Goal: Information Seeking & Learning: Find specific fact

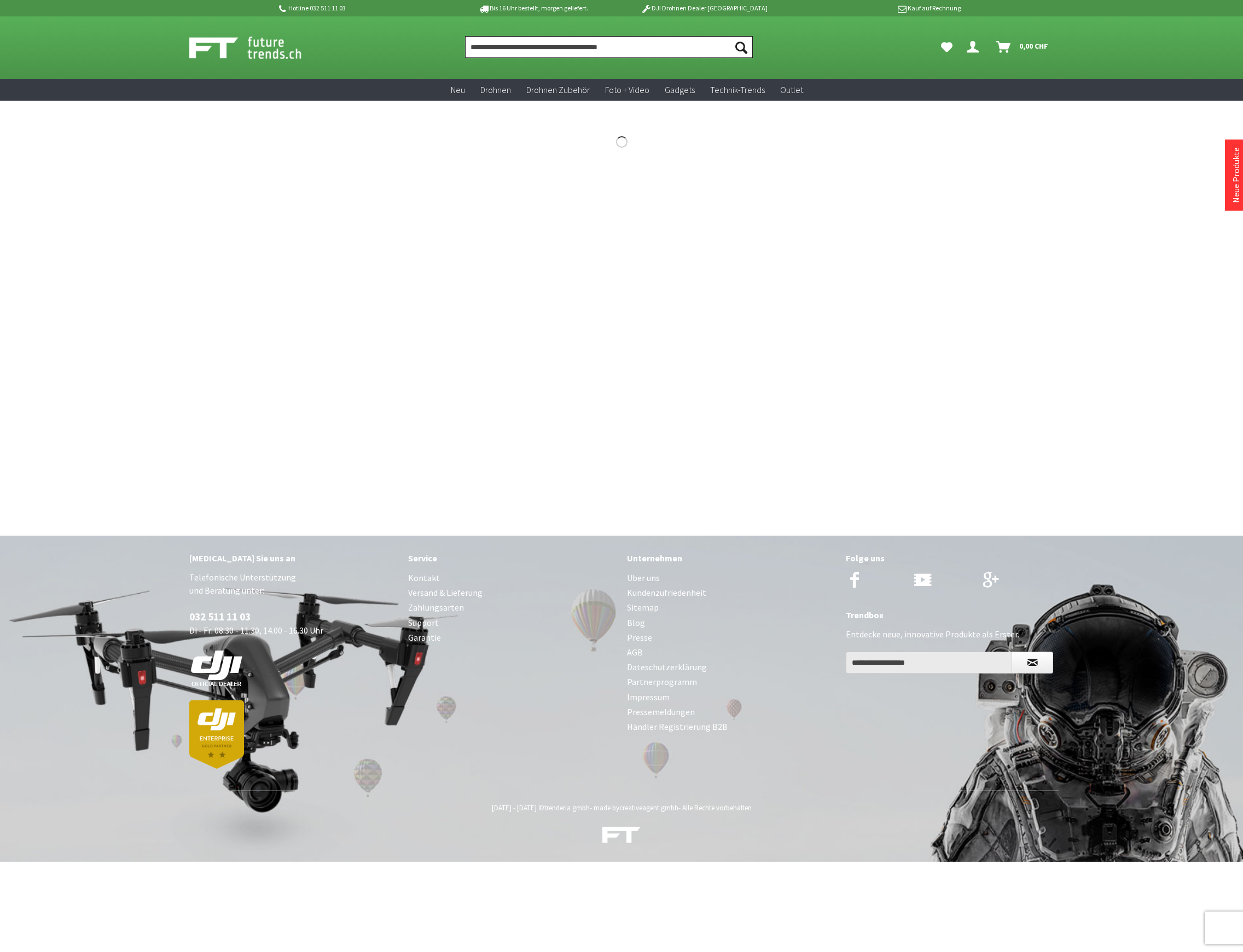
click at [525, 55] on input "Produkt, Marke, Kategorie, EAN, Artikelnummer…" at bounding box center [609, 47] width 288 height 22
paste input "**********"
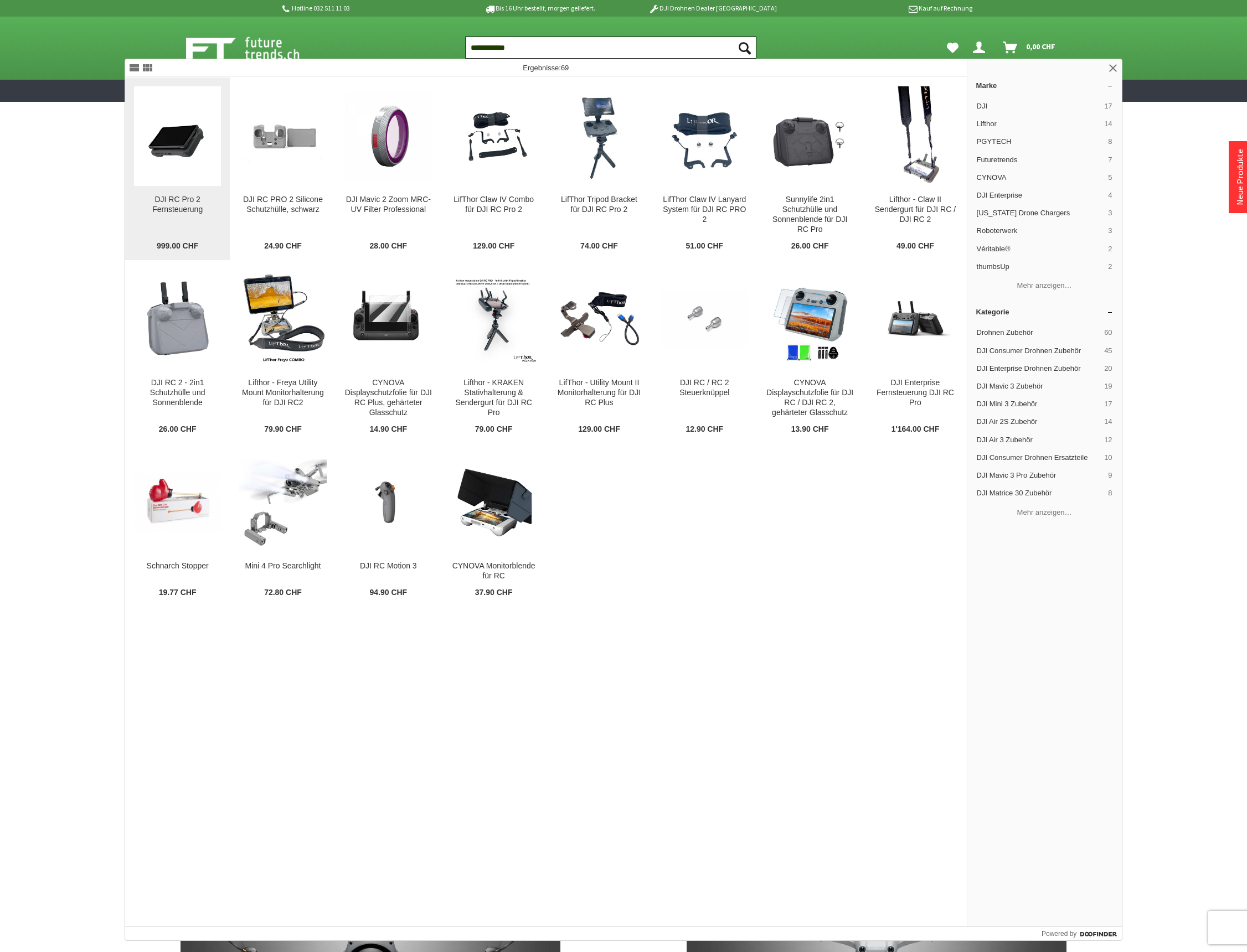
type input "**********"
click at [161, 206] on div "DJI RC Pro 2 Fernsteuerung" at bounding box center [178, 205] width 87 height 20
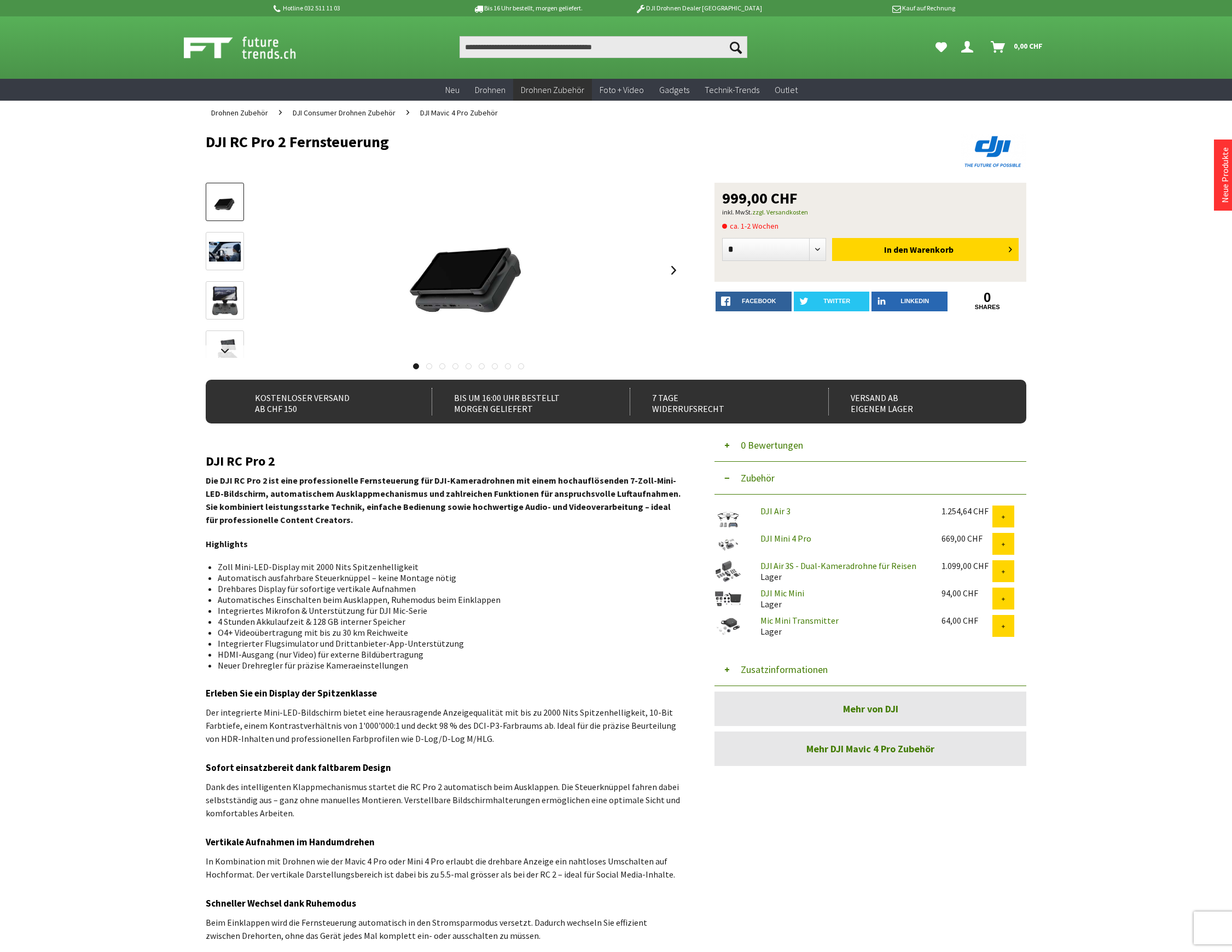
click at [792, 669] on button "Zusatzinformationen" at bounding box center [870, 669] width 312 height 33
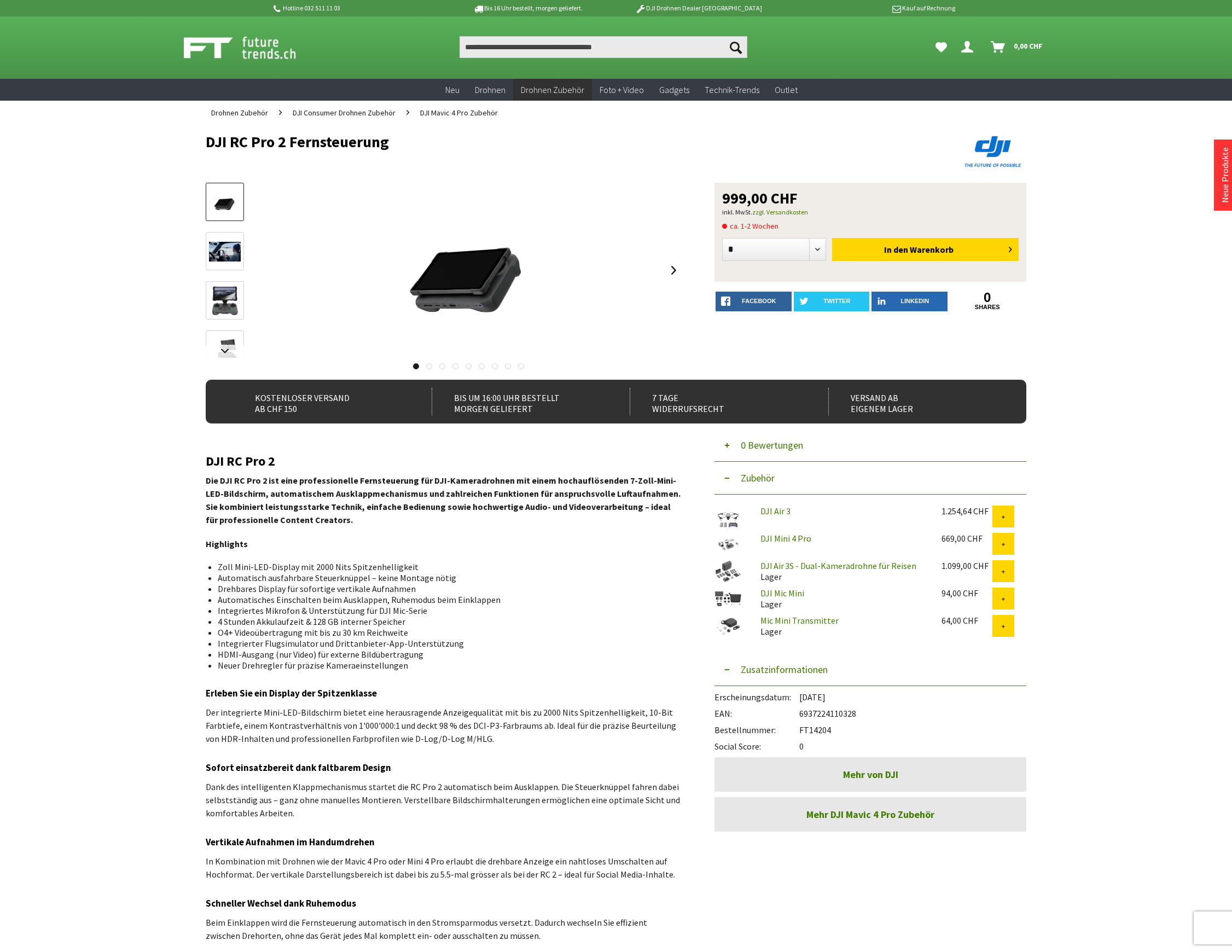
drag, startPoint x: 836, startPoint y: 730, endPoint x: 803, endPoint y: 734, distance: 33.2
click at [803, 734] on div "Bestellnummer: FT14204" at bounding box center [870, 727] width 312 height 17
drag, startPoint x: 862, startPoint y: 710, endPoint x: 803, endPoint y: 712, distance: 59.0
click at [803, 712] on div "EAN: 6937224110328" at bounding box center [870, 711] width 312 height 17
copy div "6937224110328"
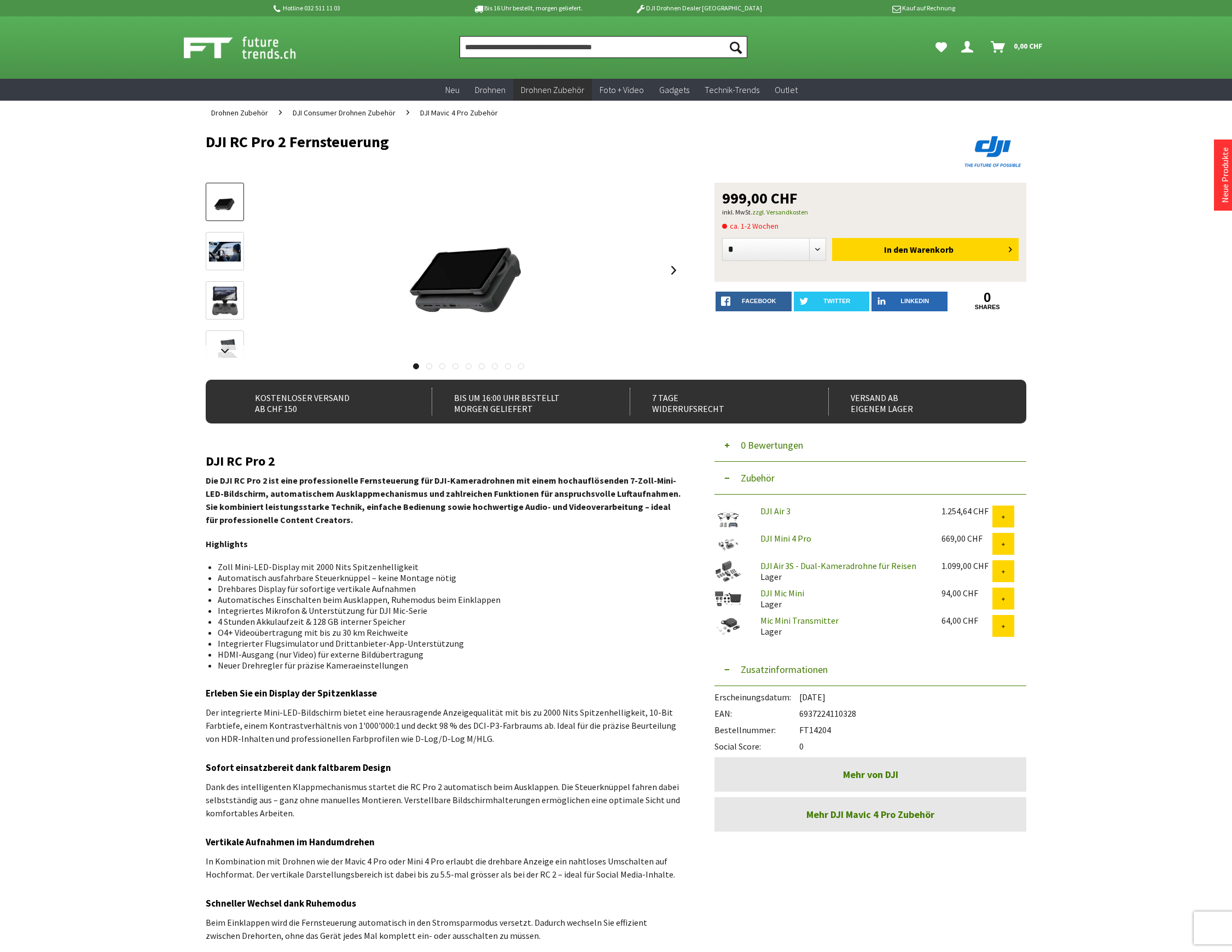
click at [487, 46] on input "Produkt, Marke, Kategorie, EAN, Artikelnummer…" at bounding box center [603, 47] width 288 height 22
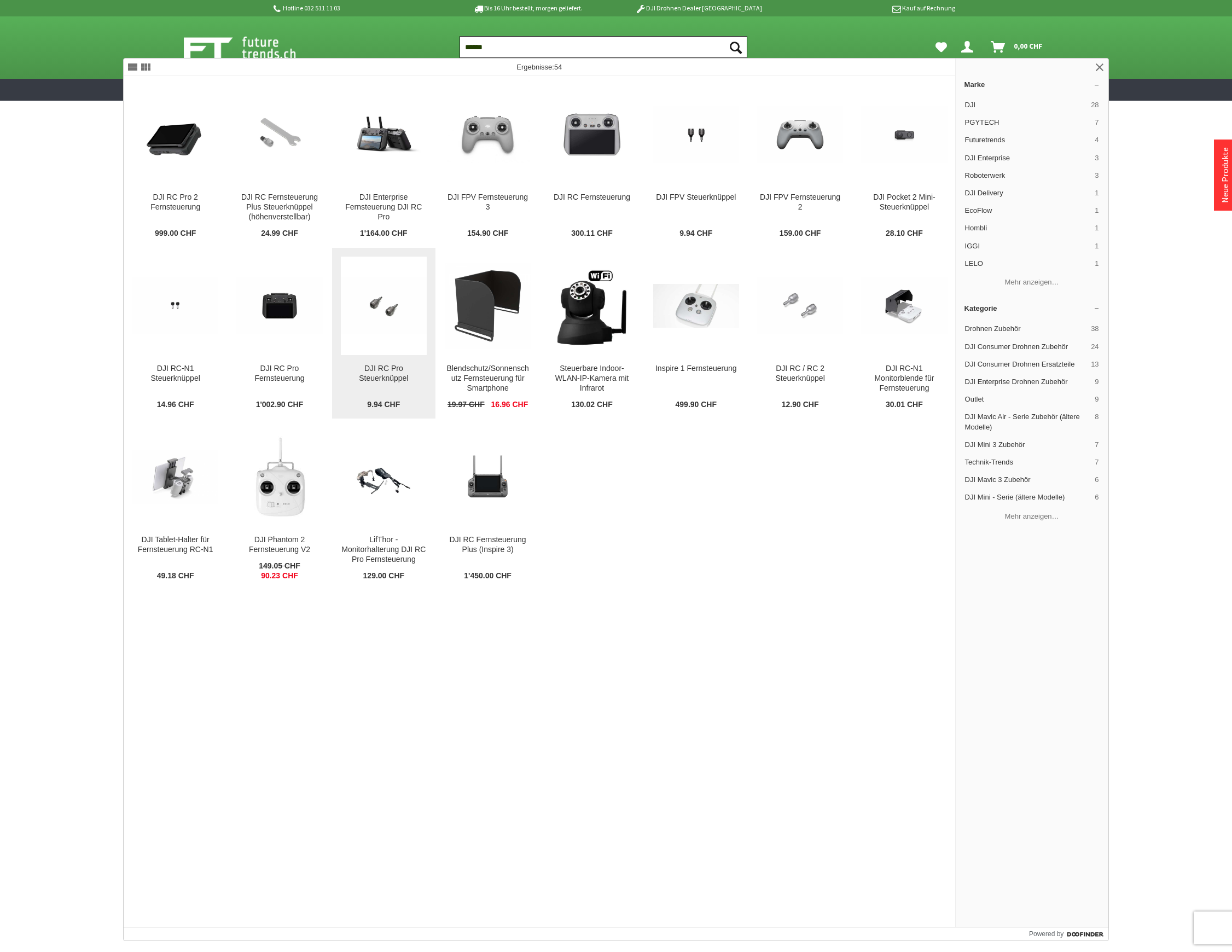
type input "******"
click at [375, 332] on img at bounding box center [384, 306] width 86 height 57
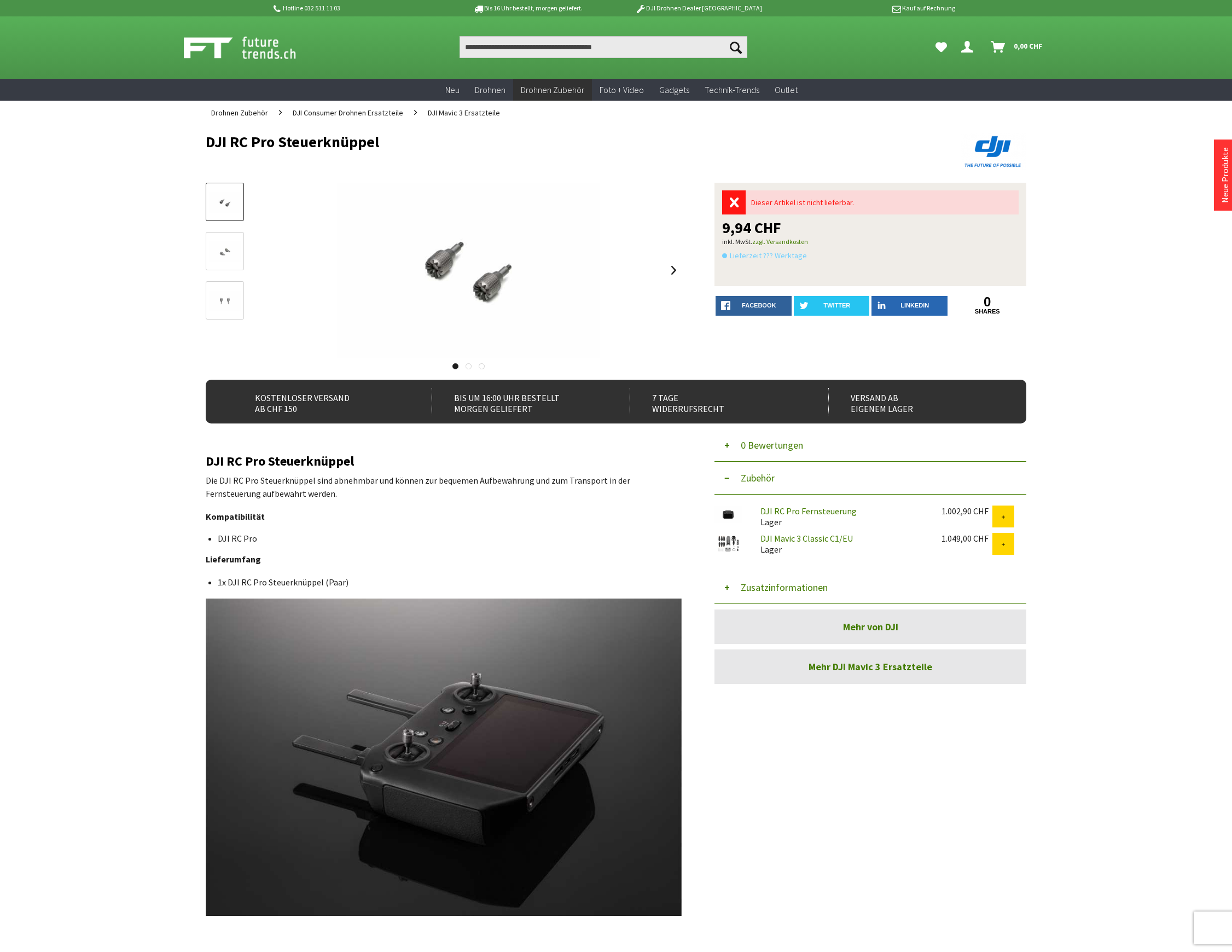
click at [771, 589] on button "Zusatzinformationen" at bounding box center [870, 588] width 312 height 33
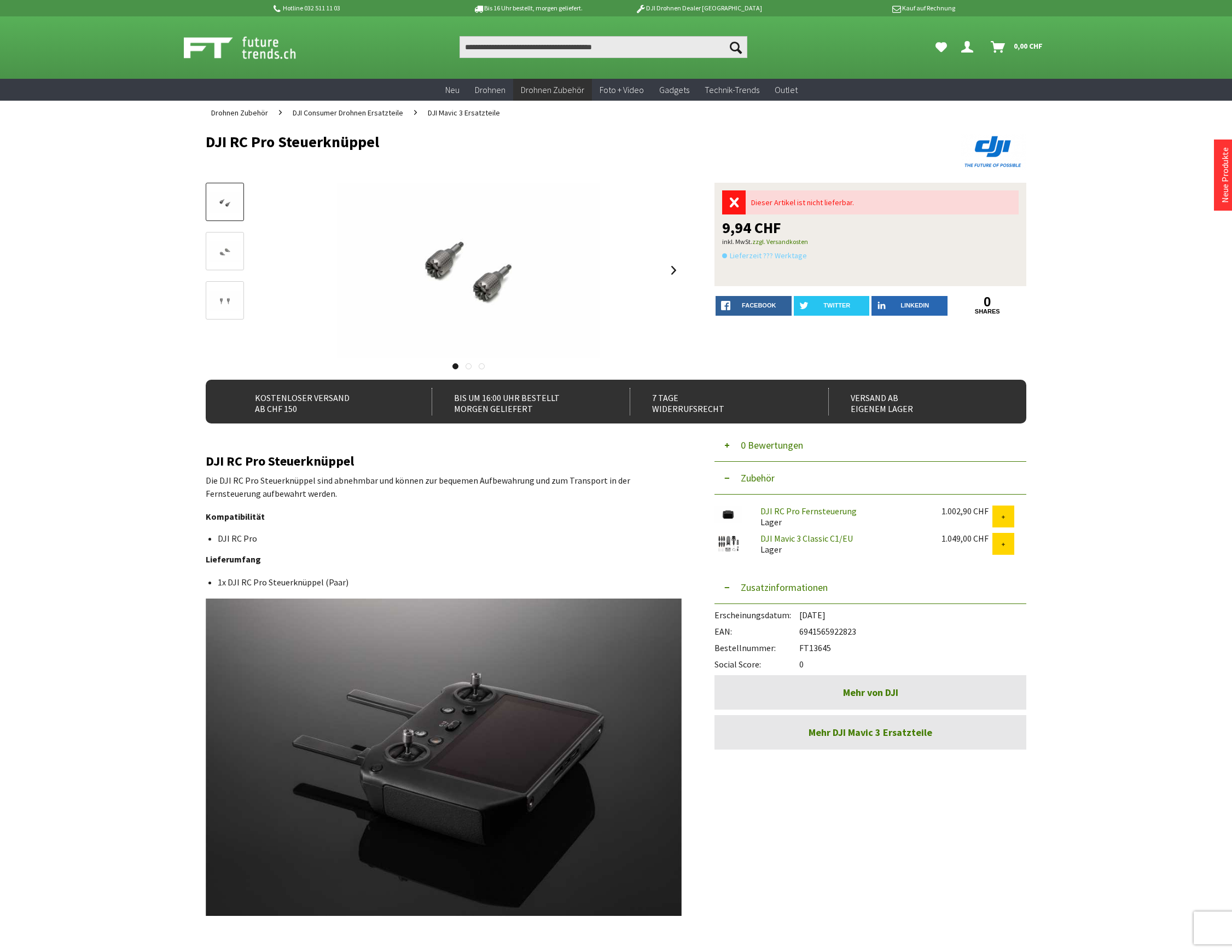
drag, startPoint x: 858, startPoint y: 629, endPoint x: 802, endPoint y: 629, distance: 56.0
click at [802, 629] on div "EAN: 6941565922823" at bounding box center [870, 629] width 312 height 17
copy div "6941565922823"
drag, startPoint x: 364, startPoint y: 156, endPoint x: 386, endPoint y: 141, distance: 26.6
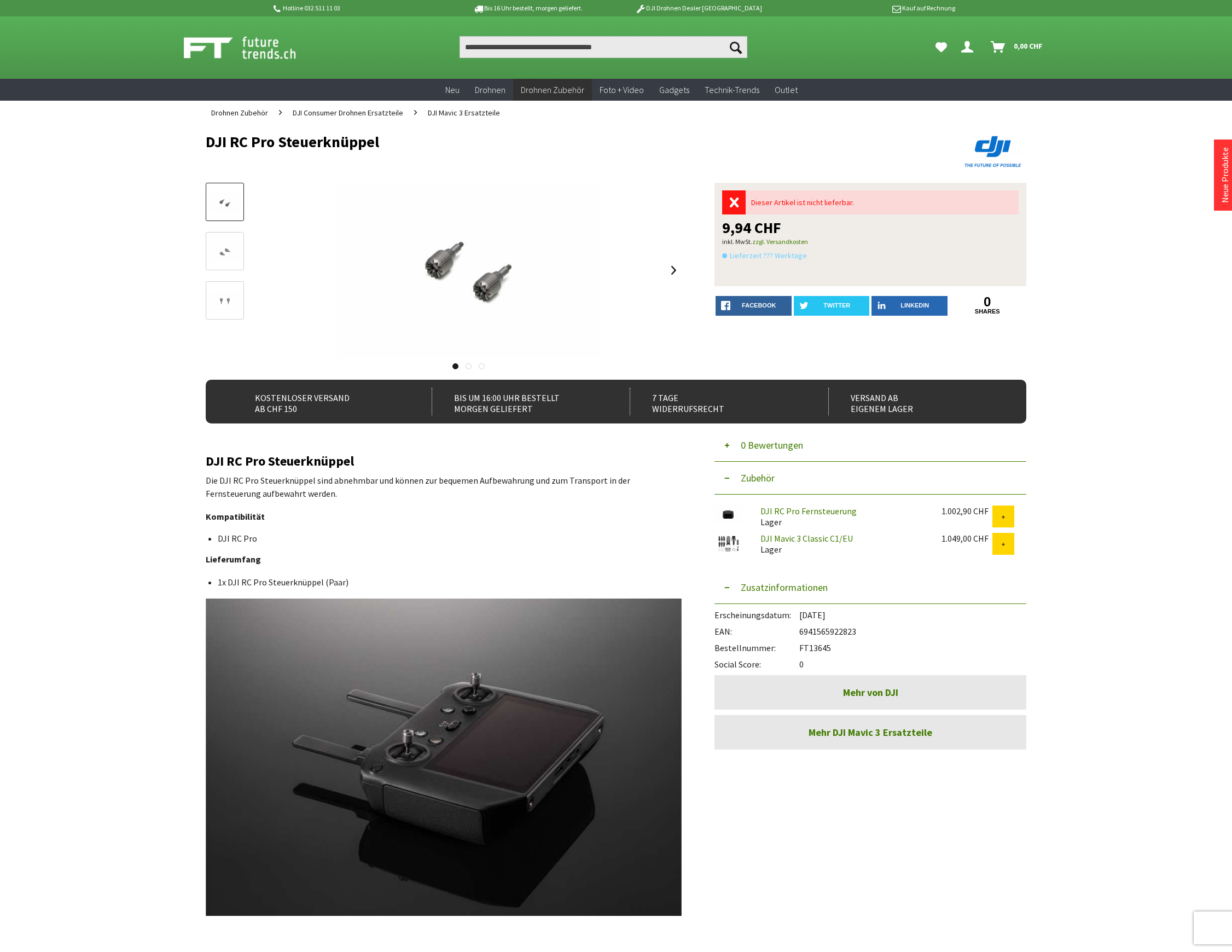
click at [366, 154] on div at bounding box center [533, 157] width 656 height 11
drag, startPoint x: 384, startPoint y: 140, endPoint x: 204, endPoint y: 141, distance: 180.0
click at [204, 141] on div "Menü schließen Kategorien Neu Drohnen Drohnen Zubehör DJI Enterprise Drohnen Zu…" at bounding box center [616, 539] width 875 height 829
copy h1 "DJI RC Pro Steuerknüppel"
drag, startPoint x: 869, startPoint y: 631, endPoint x: 802, endPoint y: 631, distance: 67.0
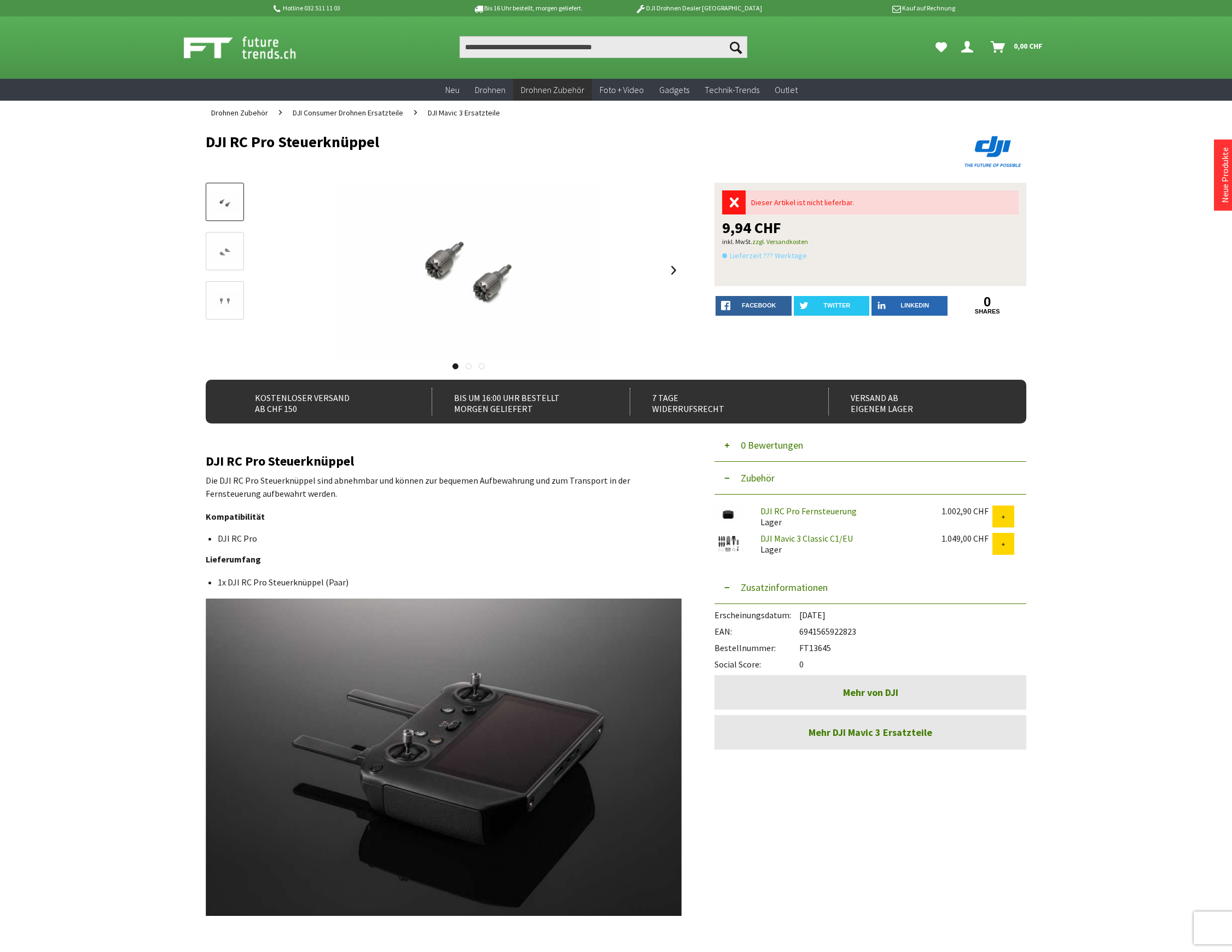
click at [802, 631] on div "EAN: 6941565922823" at bounding box center [870, 629] width 312 height 17
copy div "6941565922823"
drag, startPoint x: 836, startPoint y: 649, endPoint x: 801, endPoint y: 645, distance: 35.2
click at [801, 645] on div "Bestellnummer: FT13645" at bounding box center [870, 645] width 312 height 17
copy div "FT13645"
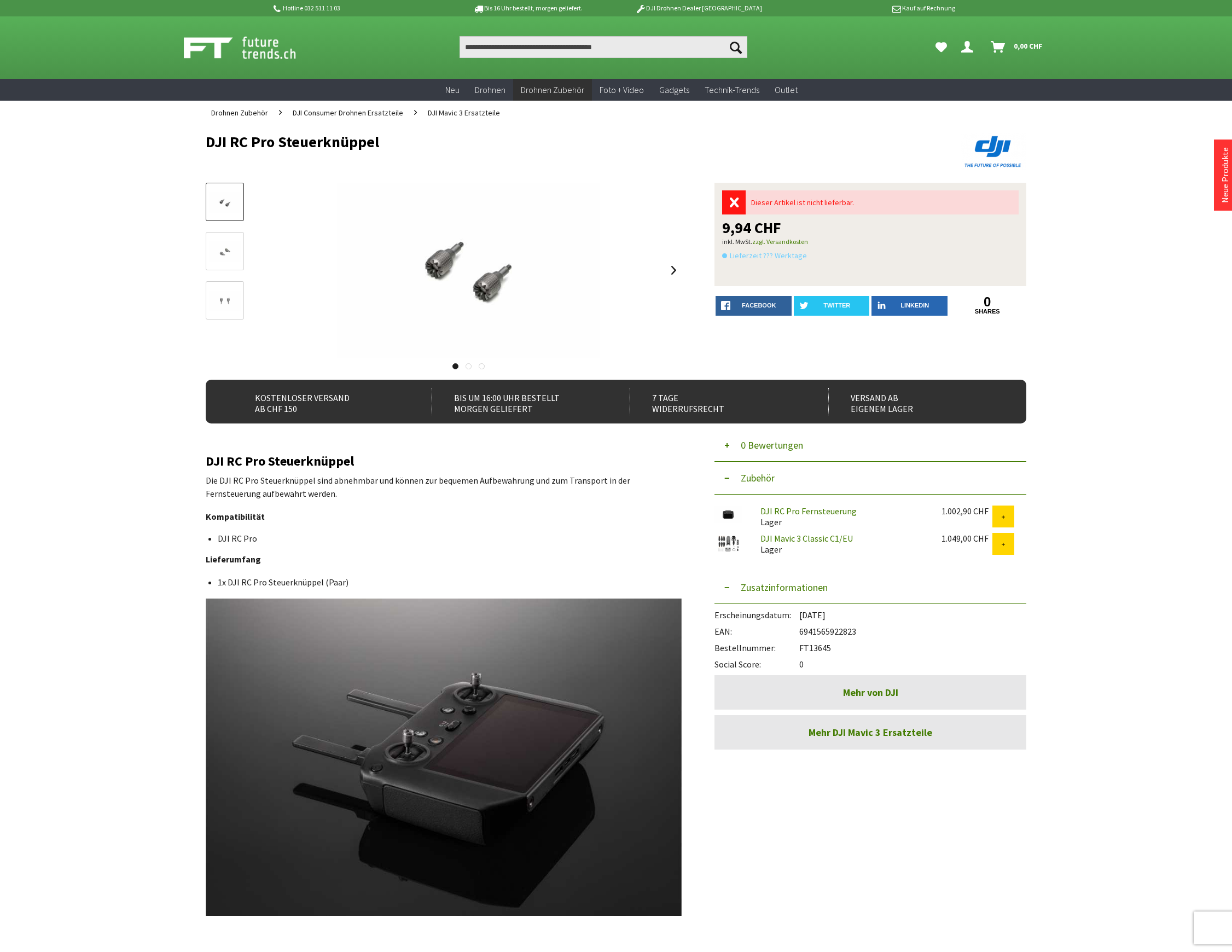
drag, startPoint x: 861, startPoint y: 631, endPoint x: 803, endPoint y: 631, distance: 58.0
click at [803, 631] on div "EAN: 6941565922823" at bounding box center [870, 629] width 312 height 17
copy div "6941565922823"
click at [502, 51] on input "Produkt, Marke, Kategorie, EAN, Artikelnummer…" at bounding box center [603, 47] width 288 height 22
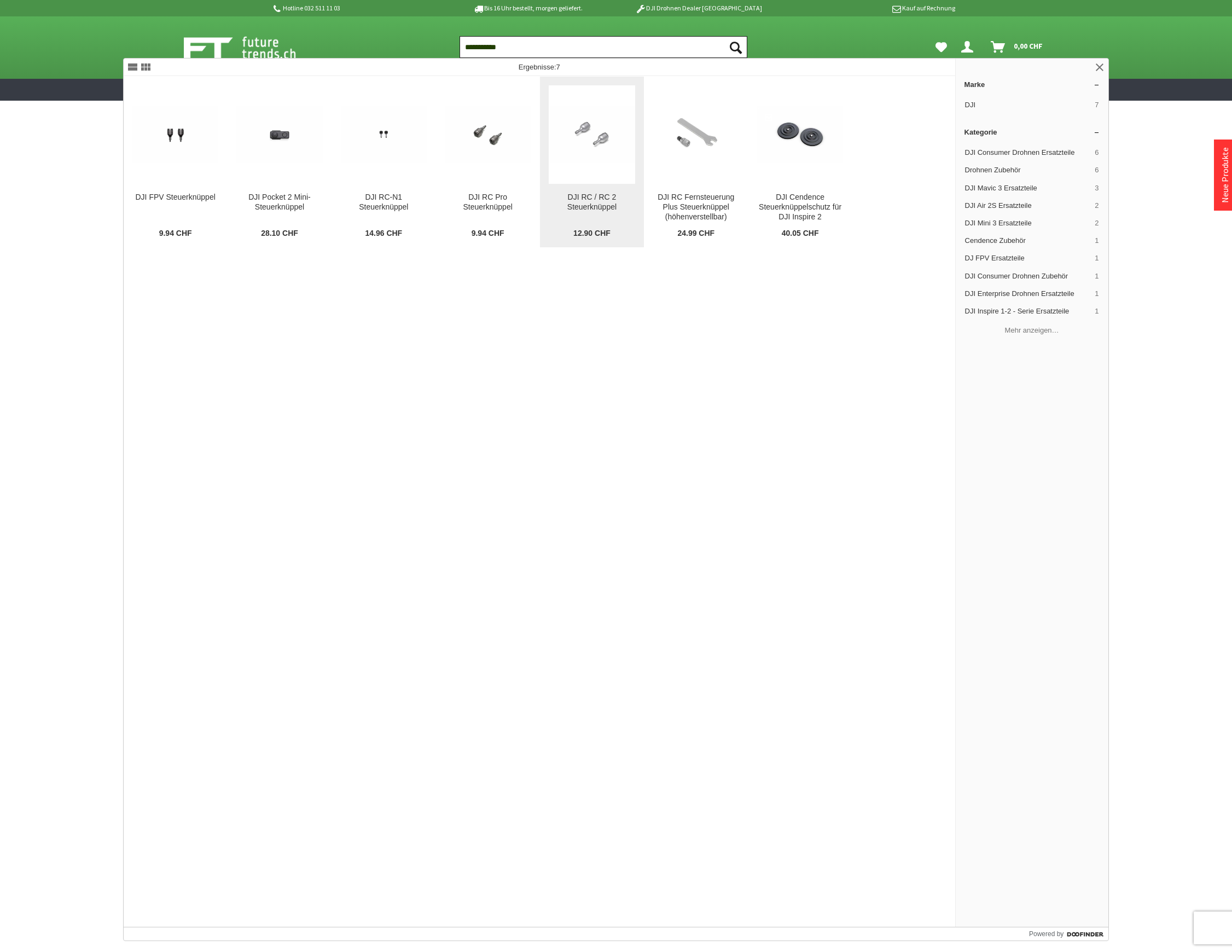
type input "**********"
click at [592, 147] on img at bounding box center [592, 134] width 86 height 57
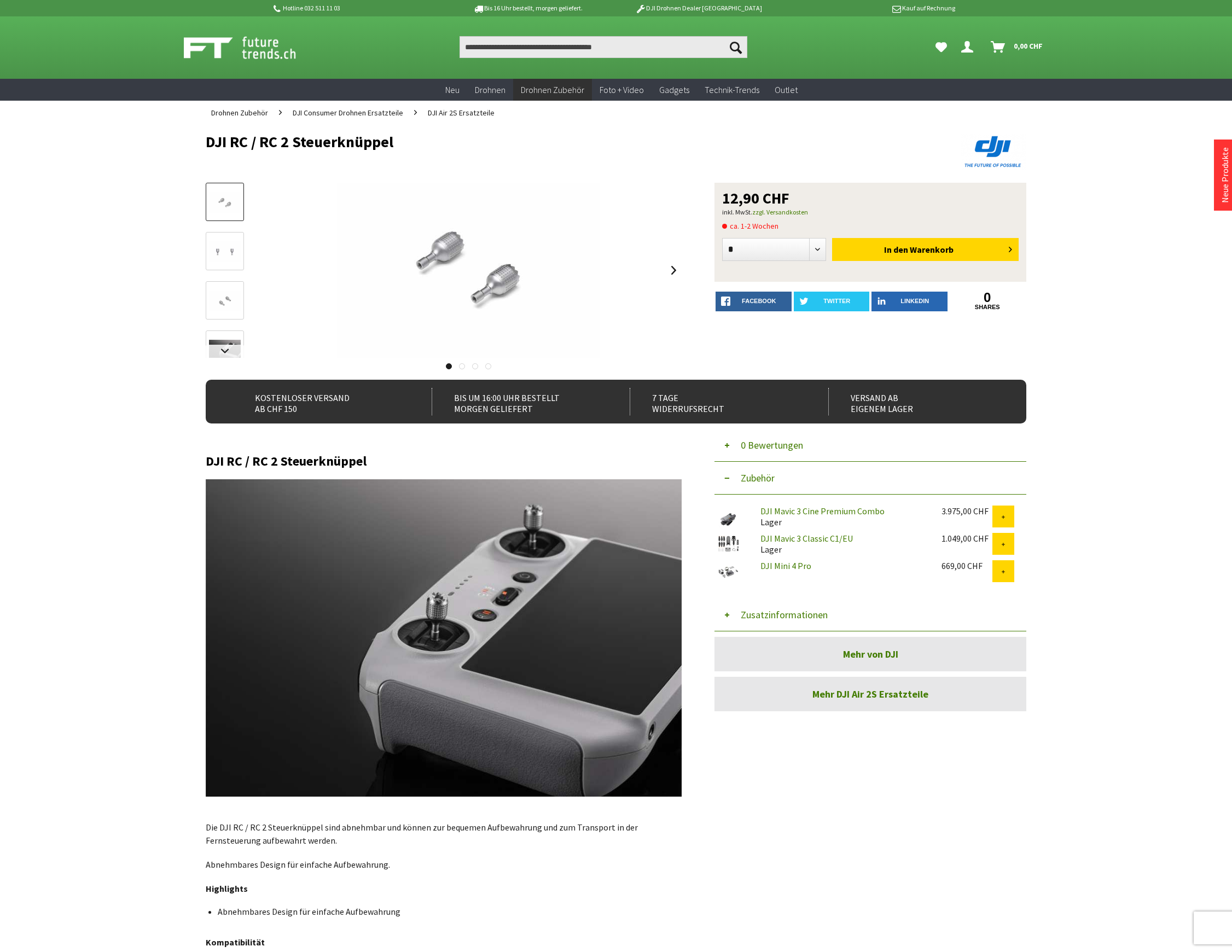
scroll to position [364, 0]
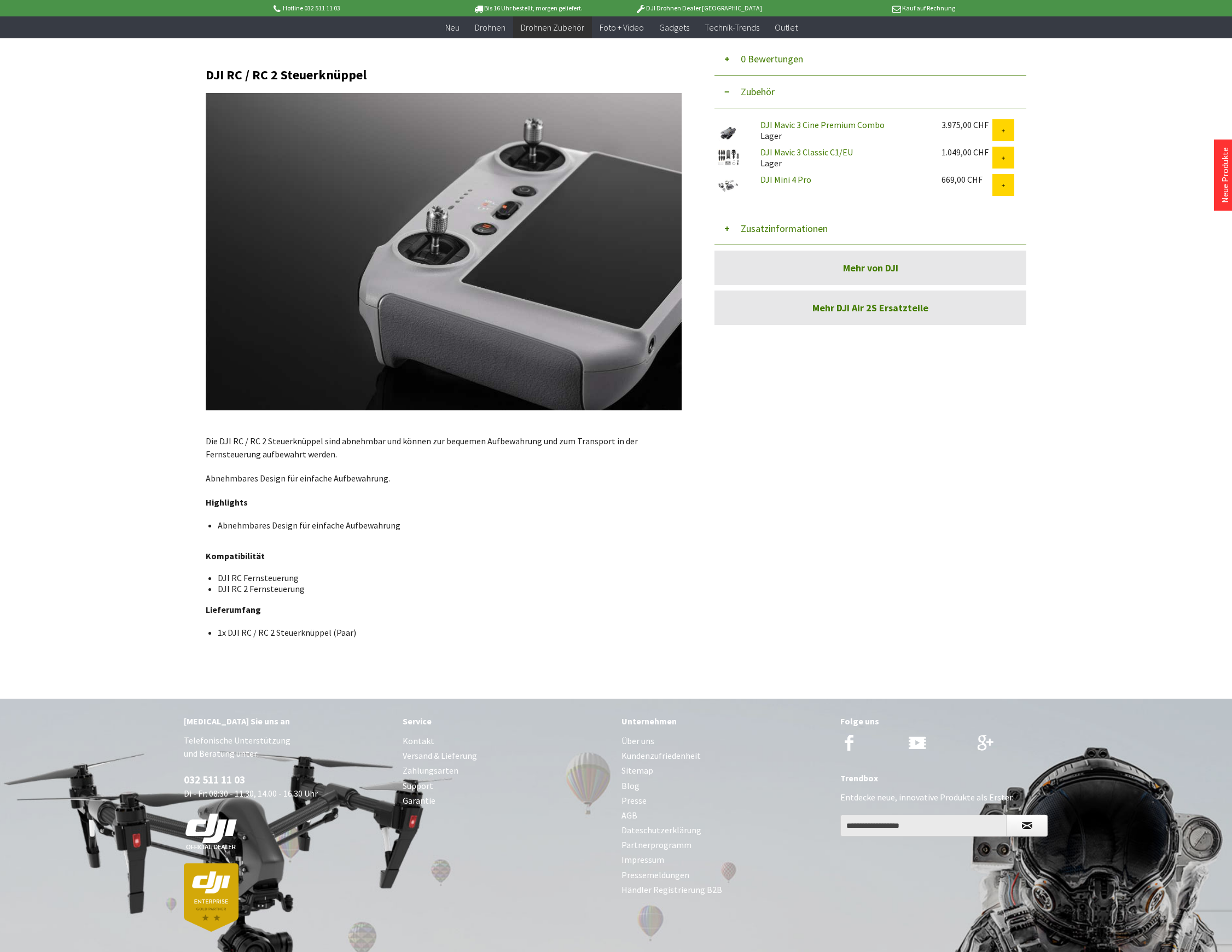
drag, startPoint x: 812, startPoint y: 228, endPoint x: 836, endPoint y: 278, distance: 55.5
click at [813, 228] on button "Zusatzinformationen" at bounding box center [870, 228] width 312 height 33
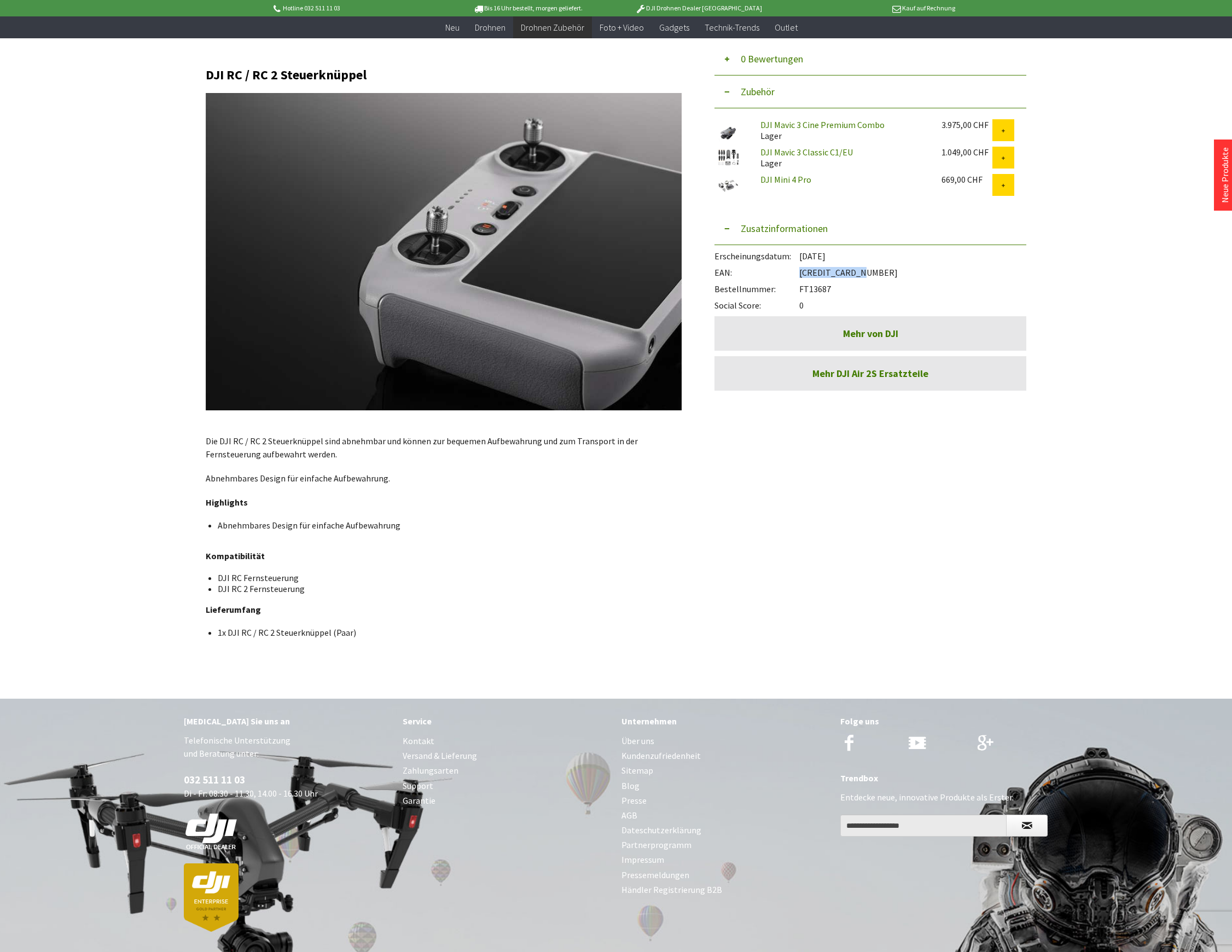
drag, startPoint x: 862, startPoint y: 273, endPoint x: 799, endPoint y: 273, distance: 63.0
click at [799, 273] on div "EAN: 6941565931689" at bounding box center [870, 270] width 312 height 17
copy div "6941565931689"
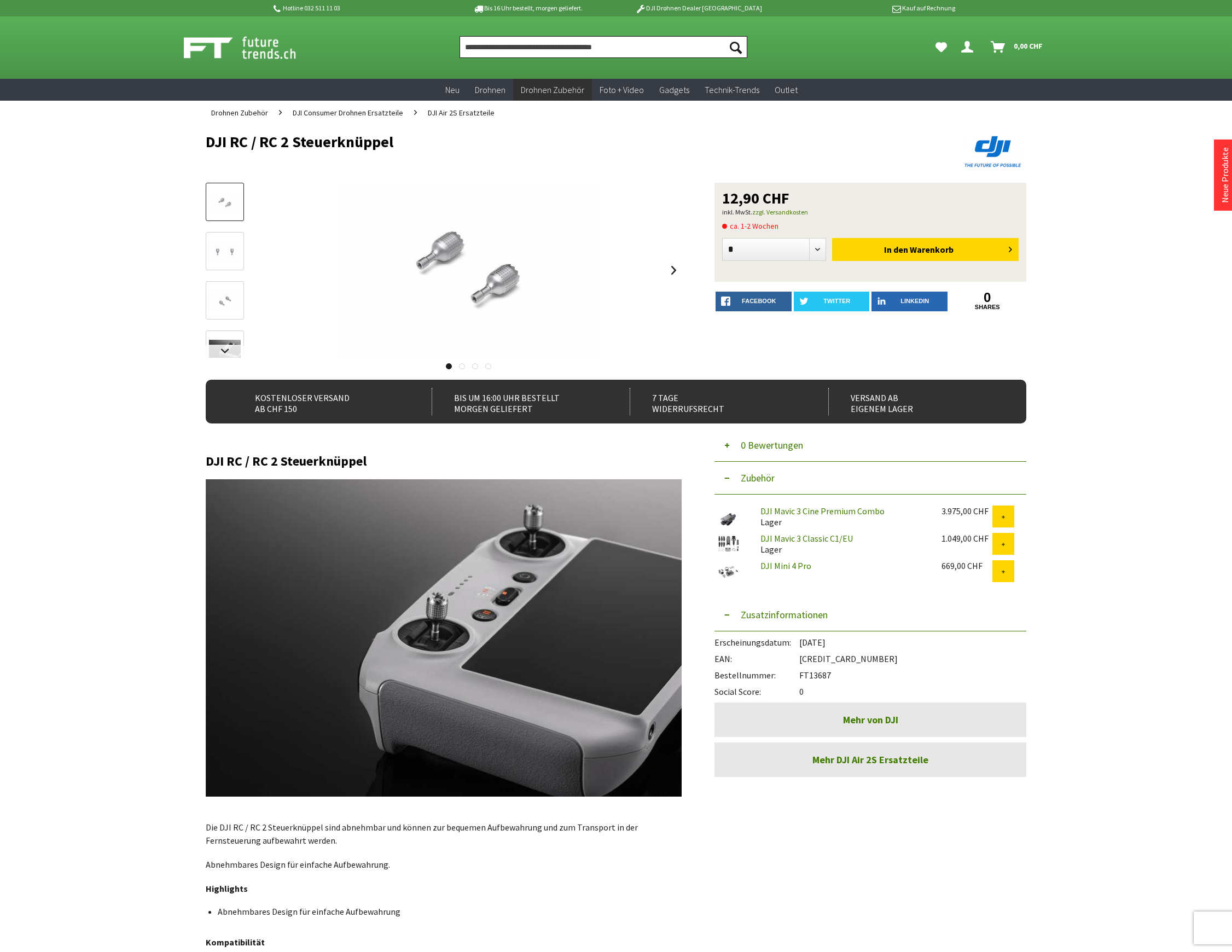
click at [517, 46] on input "Produkt, Marke, Kategorie, EAN, Artikelnummer…" at bounding box center [603, 47] width 288 height 22
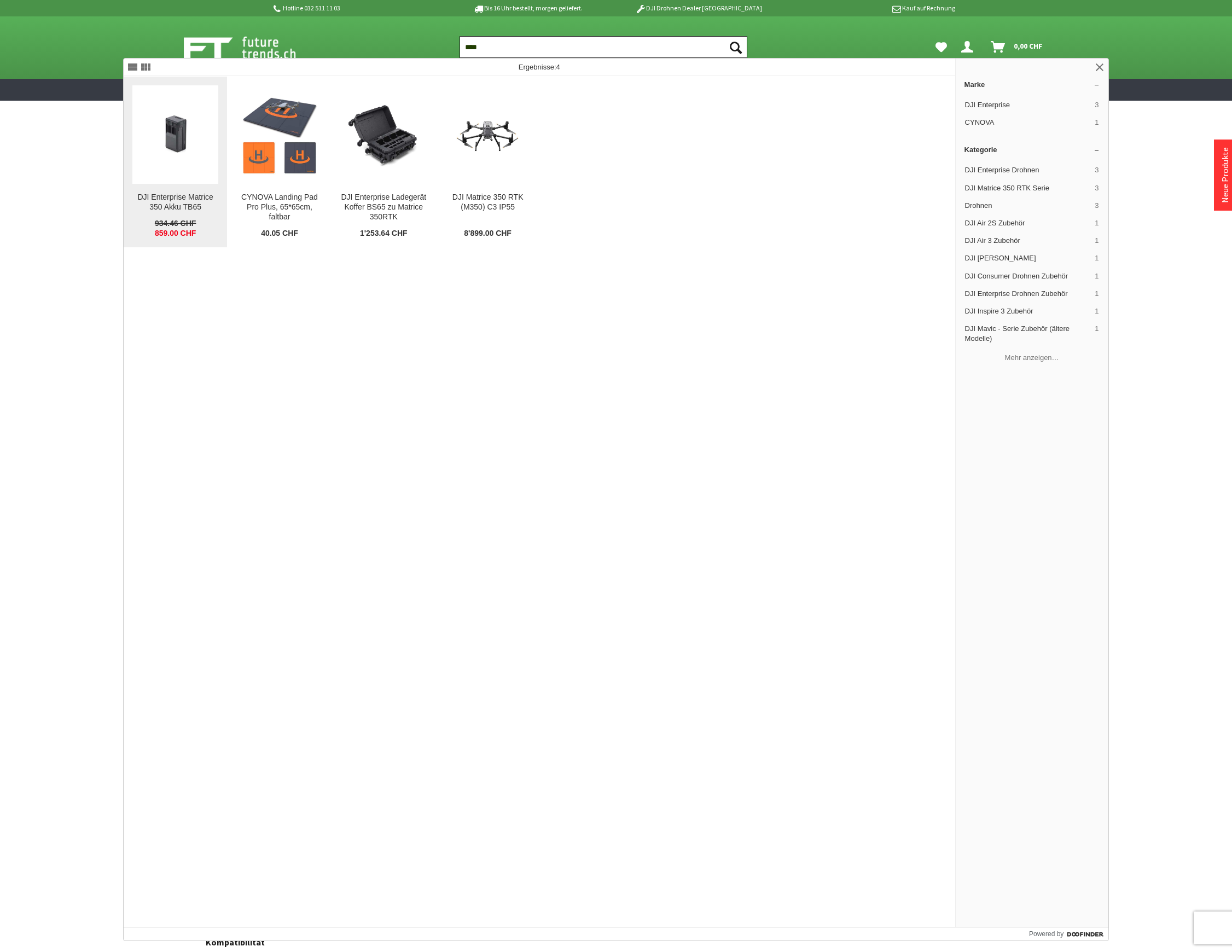
type input "****"
click at [165, 177] on figure at bounding box center [175, 134] width 86 height 98
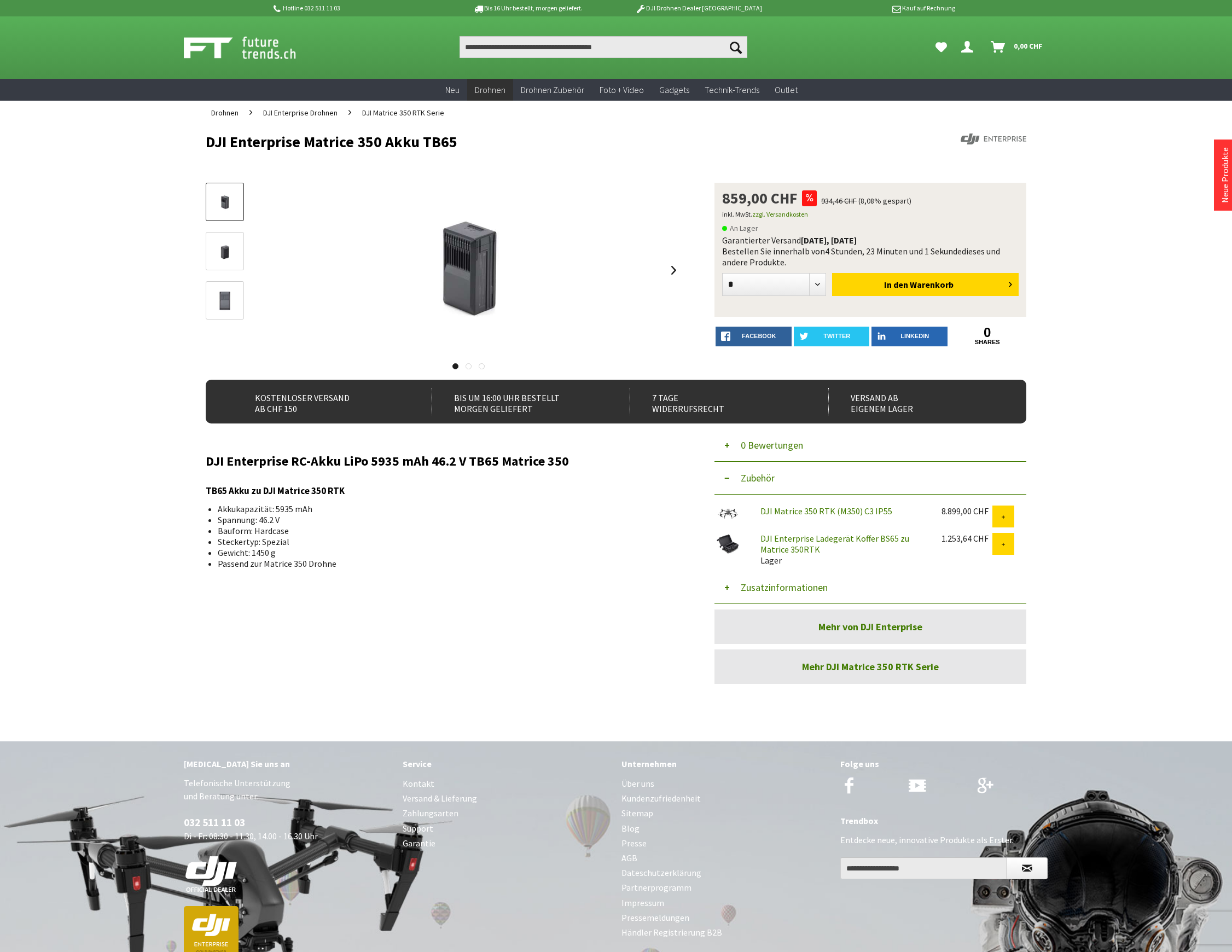
click at [799, 583] on button "Zusatzinformationen" at bounding box center [870, 588] width 312 height 33
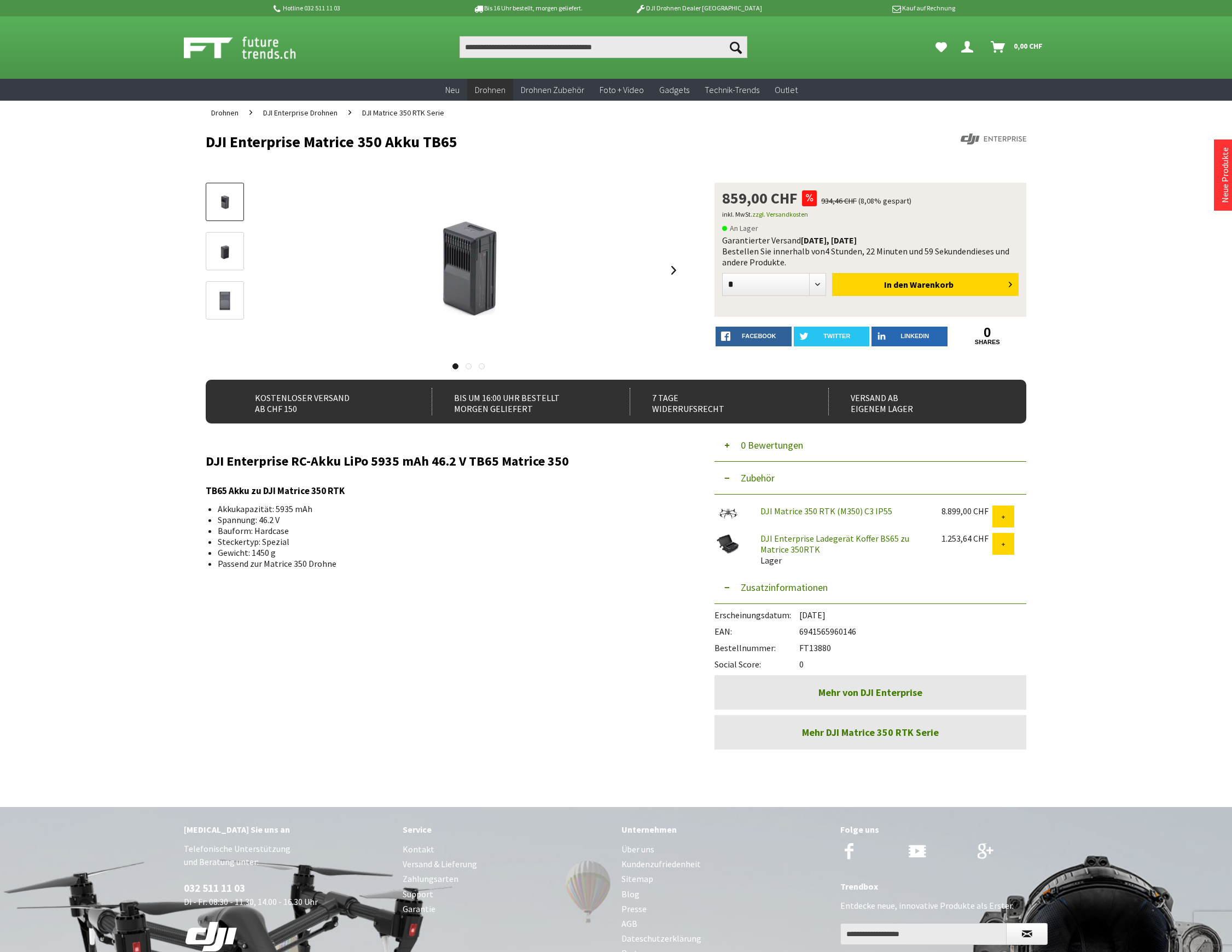
drag, startPoint x: 833, startPoint y: 649, endPoint x: 802, endPoint y: 645, distance: 31.3
click at [802, 645] on div "Bestellnummer: FT13880" at bounding box center [870, 645] width 312 height 17
copy div "FT13880"
click at [485, 49] on input "Produkt, Marke, Kategorie, EAN, Artikelnummer…" at bounding box center [603, 47] width 288 height 22
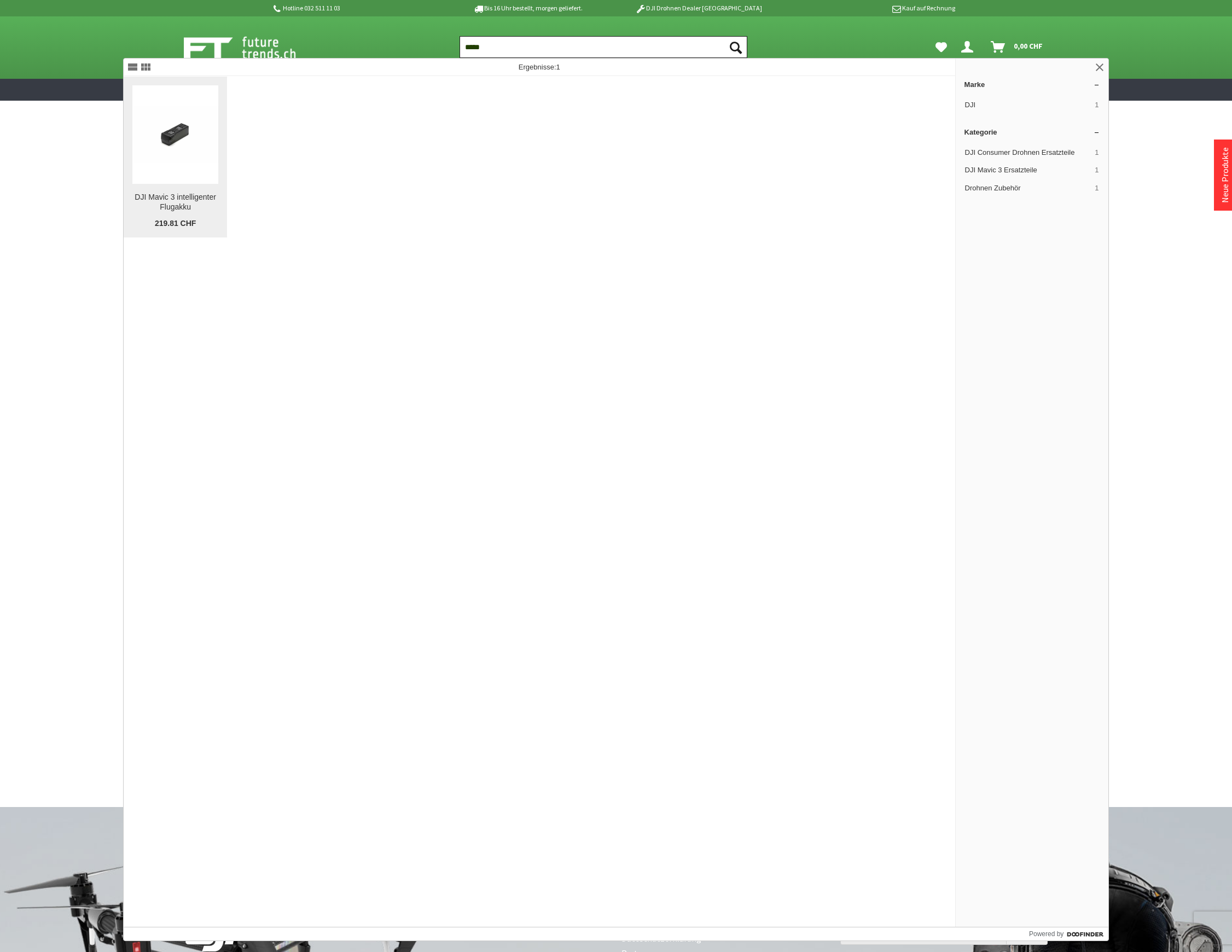
type input "*****"
click at [175, 193] on div "DJI Mavic 3 intelligenter Flugakku" at bounding box center [175, 202] width 86 height 20
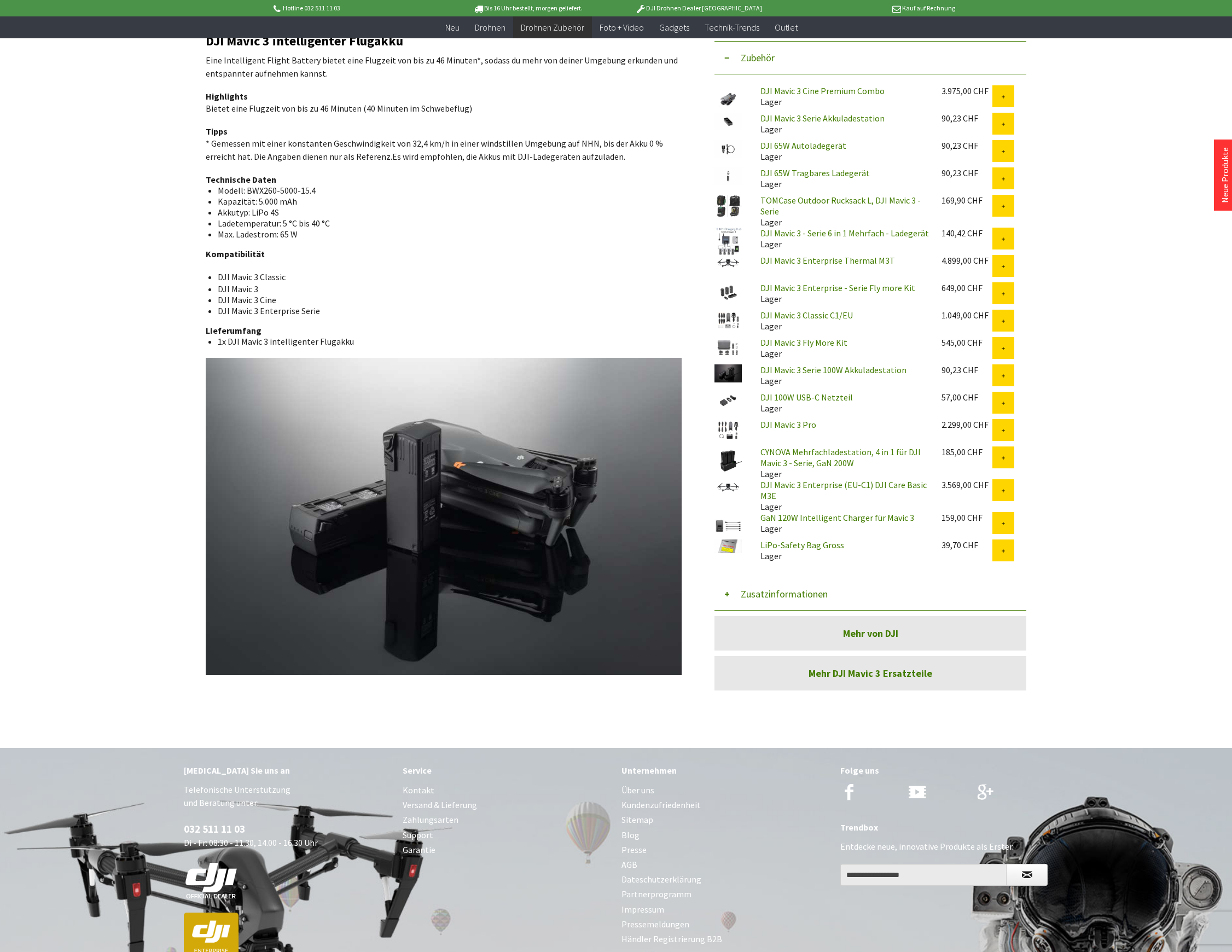
scroll to position [438, 0]
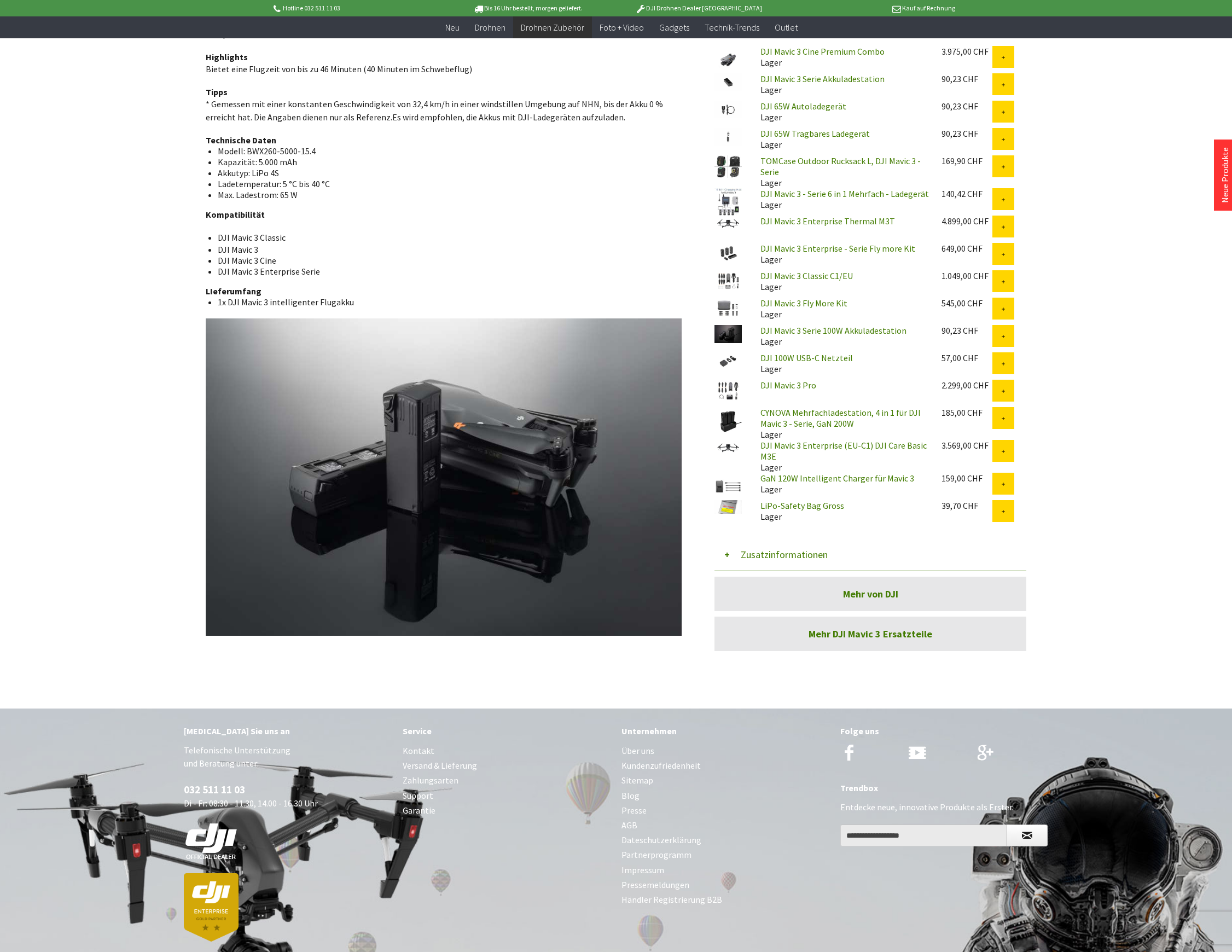
click at [763, 557] on button "Zusatzinformationen" at bounding box center [870, 555] width 312 height 33
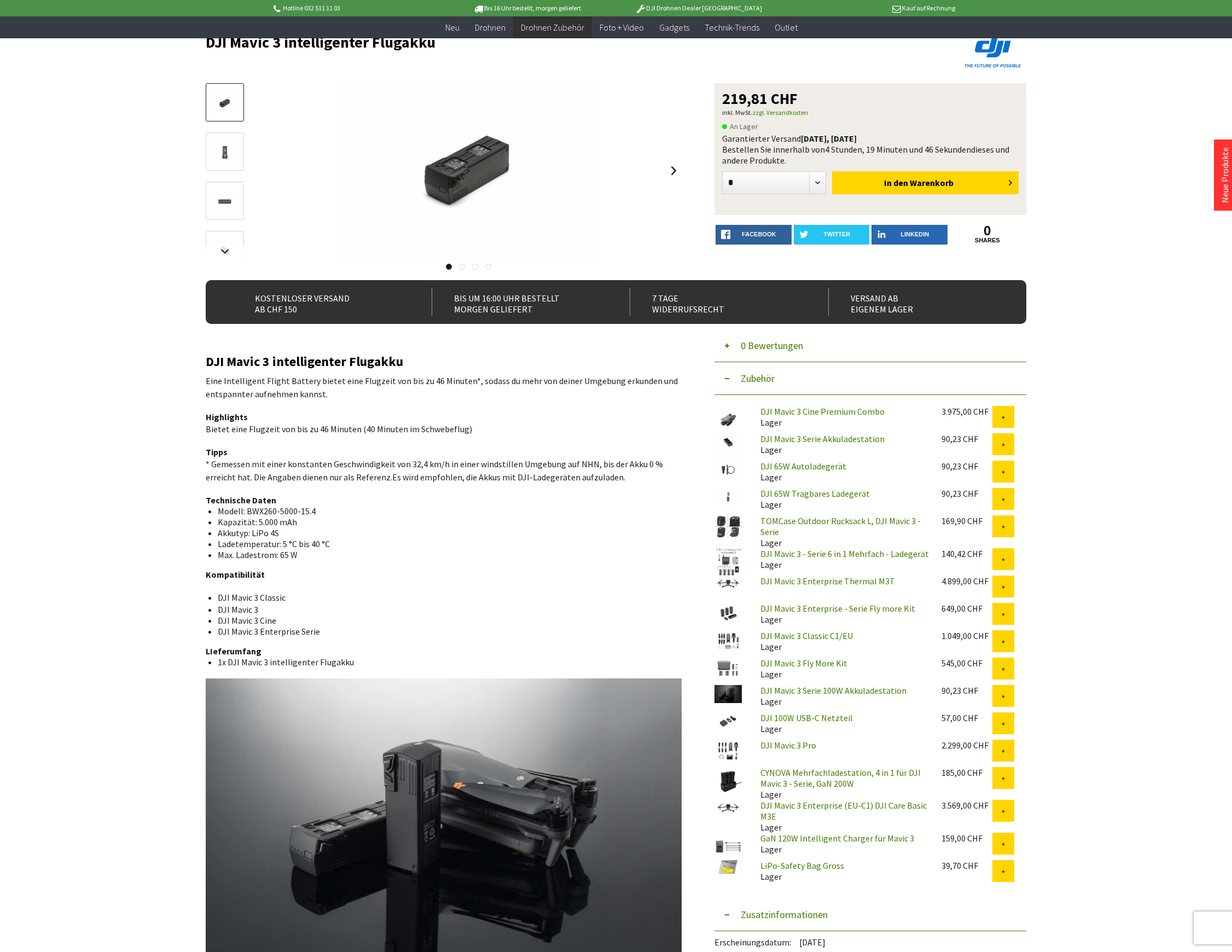
scroll to position [364, 0]
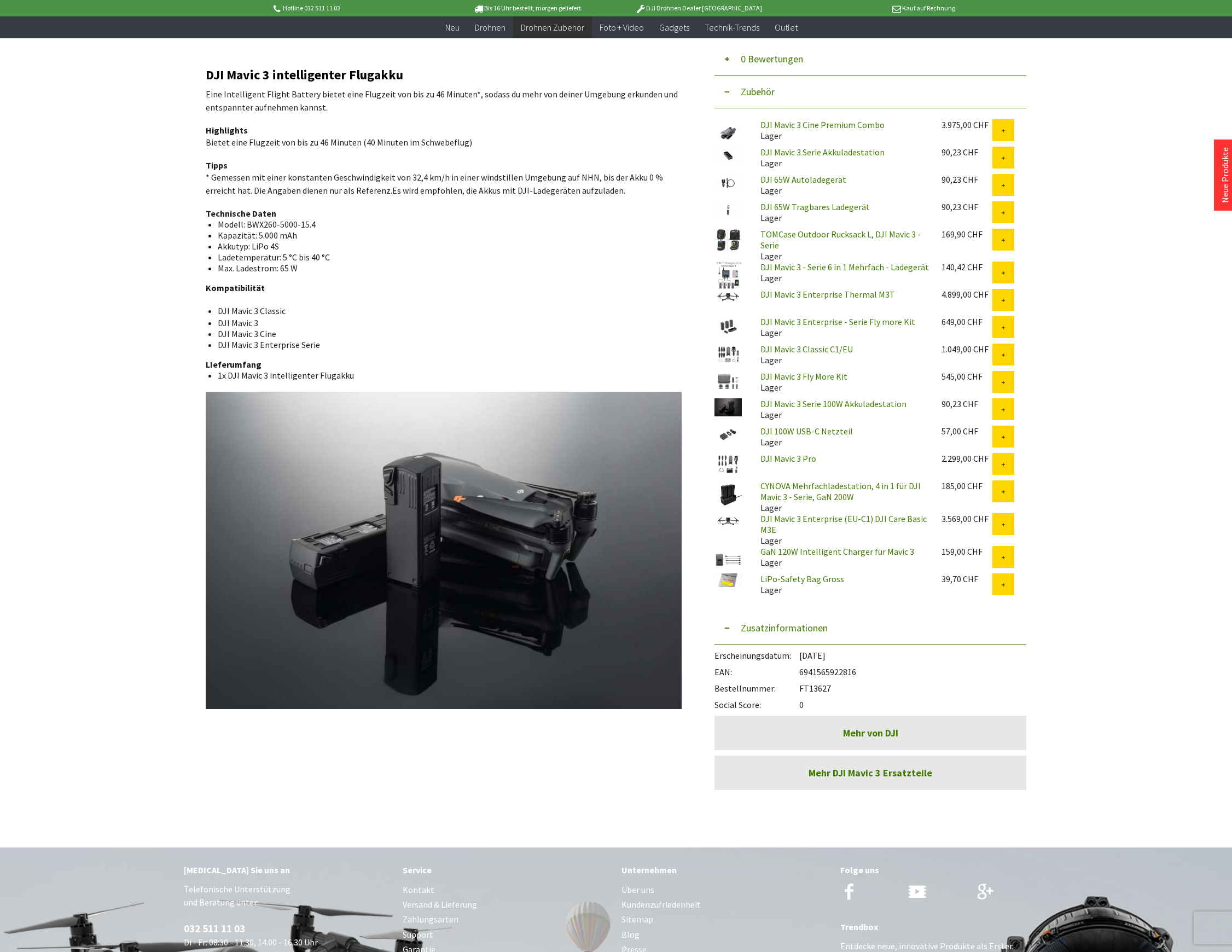
drag, startPoint x: 855, startPoint y: 671, endPoint x: 801, endPoint y: 670, distance: 54.0
click at [801, 670] on div "EAN: 6941565922816" at bounding box center [870, 669] width 312 height 17
copy div "6941565922816"
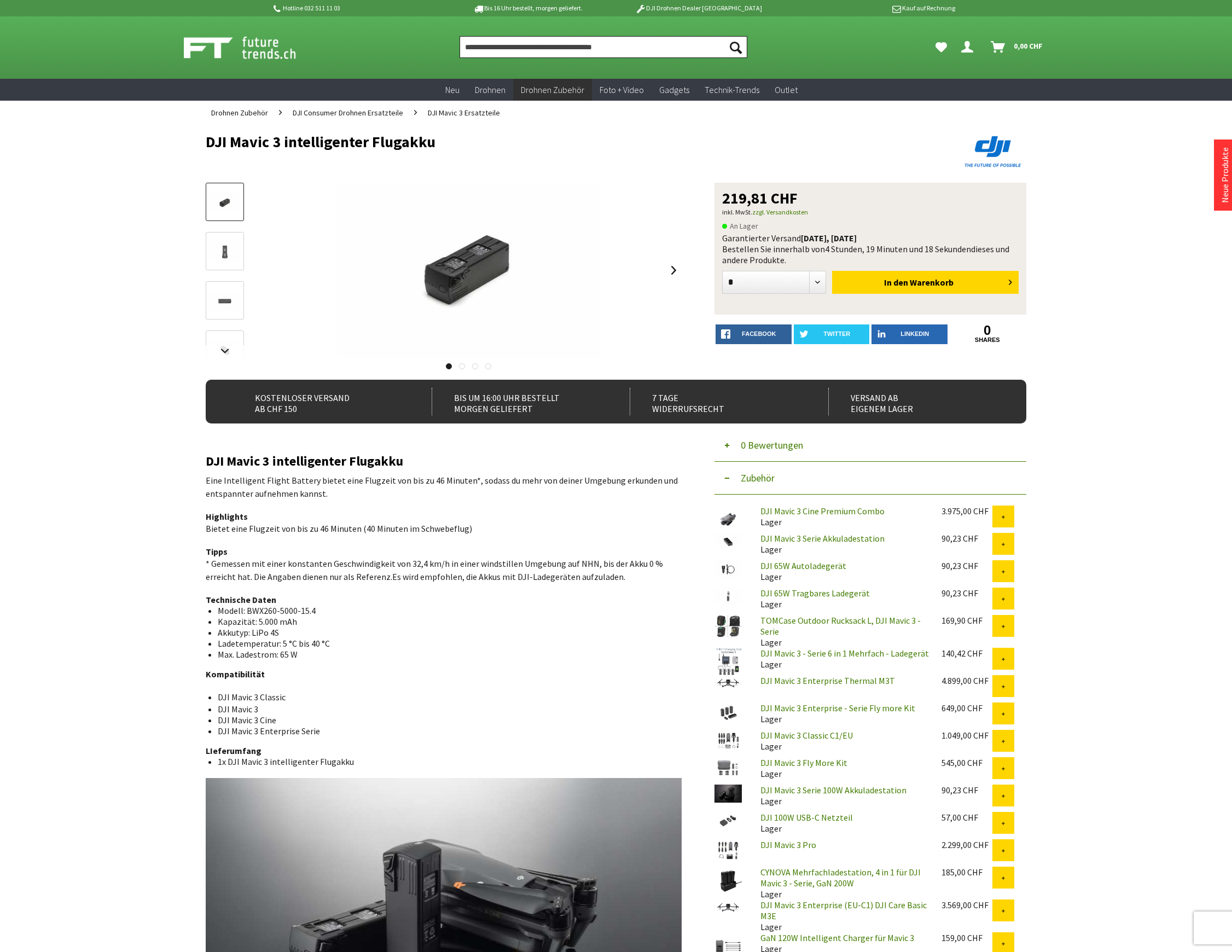
click at [500, 51] on input "Produkt, Marke, Kategorie, EAN, Artikelnummer…" at bounding box center [603, 47] width 288 height 22
click at [490, 49] on input "Produkt, Marke, Kategorie, EAN, Artikelnummer…" at bounding box center [603, 47] width 288 height 22
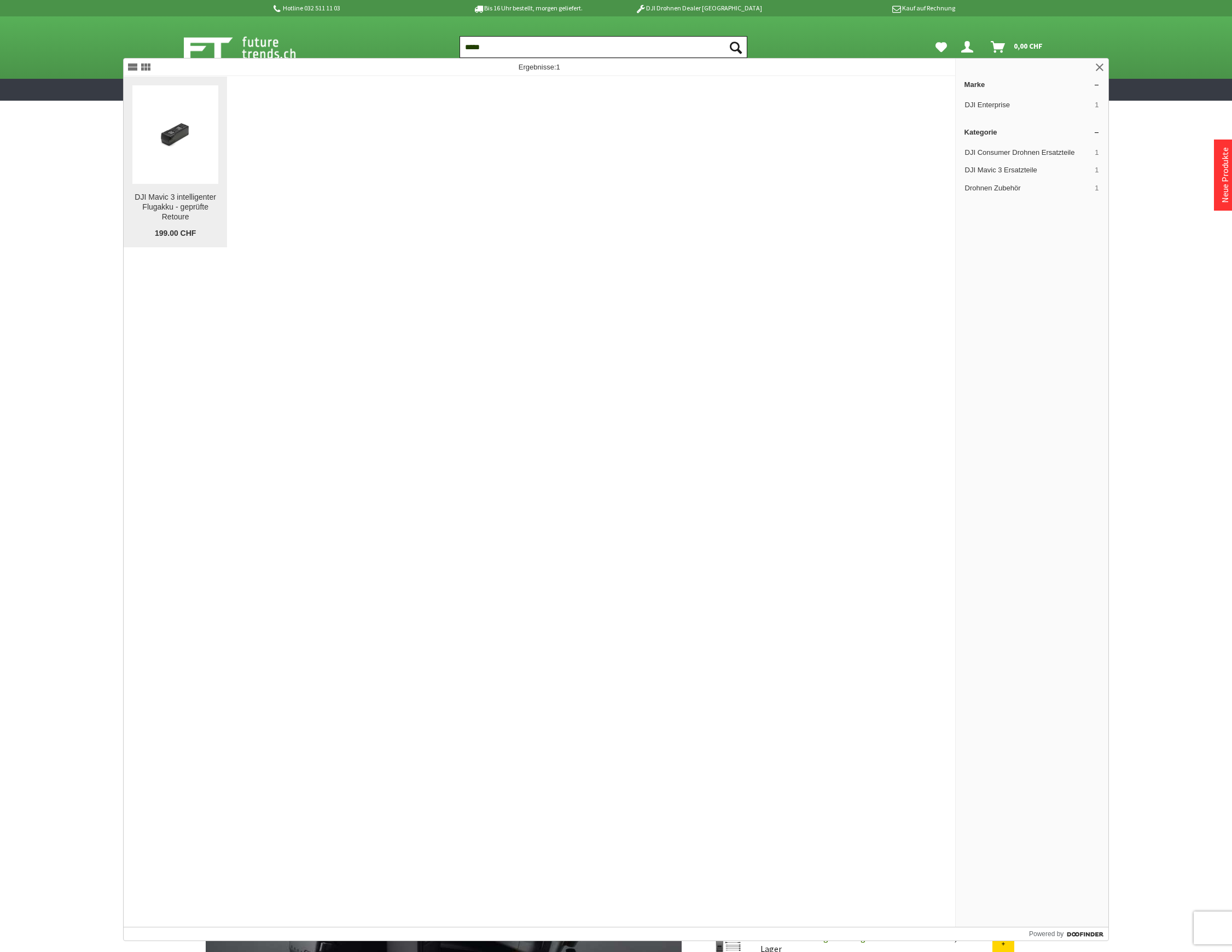
type input "*****"
click at [178, 192] on link "DJI Mavic 3 intelligenter Flugakku - geprüfte Retoure DJI Mavic 3 intelligenter…" at bounding box center [175, 162] width 103 height 171
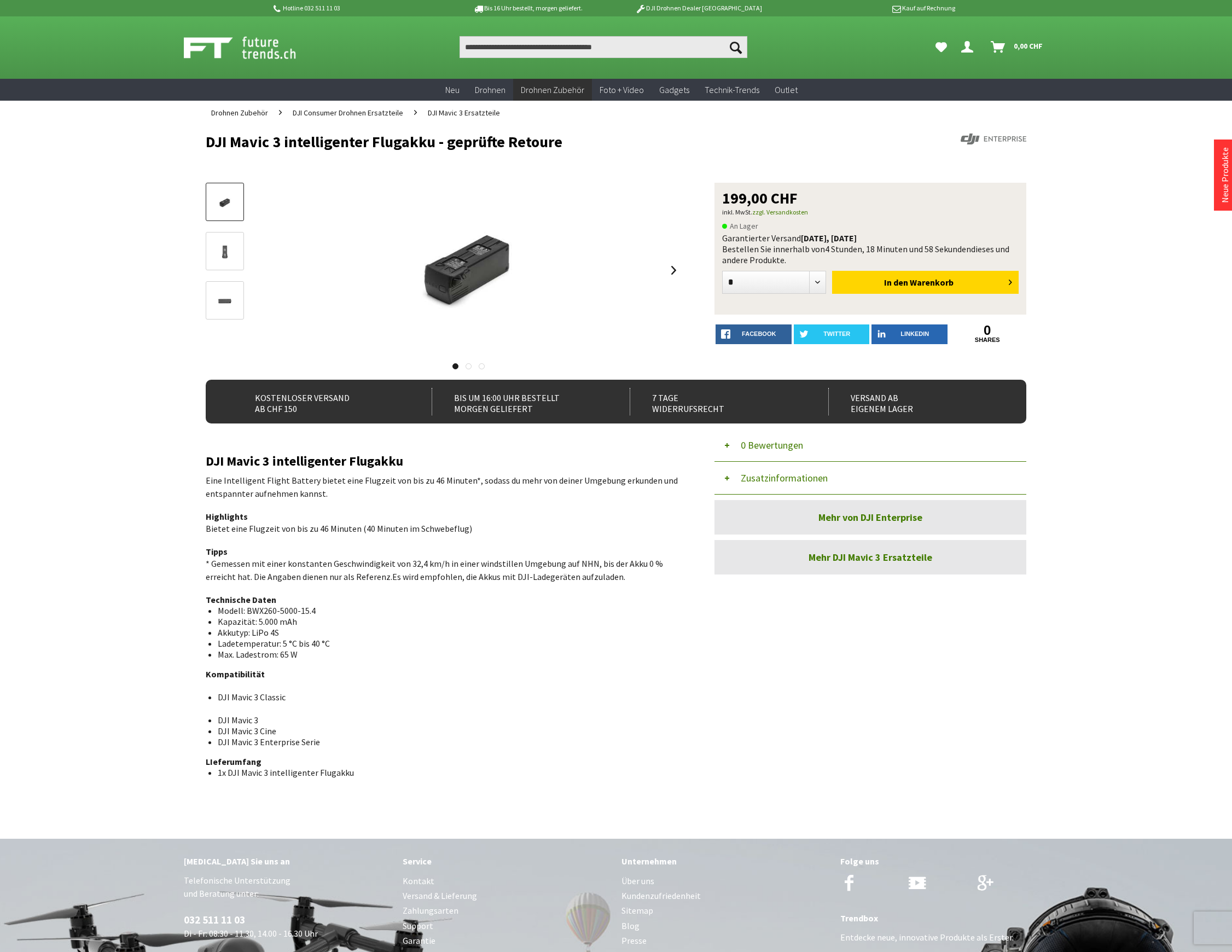
click at [767, 477] on button "Zusatzinformationen" at bounding box center [870, 478] width 312 height 33
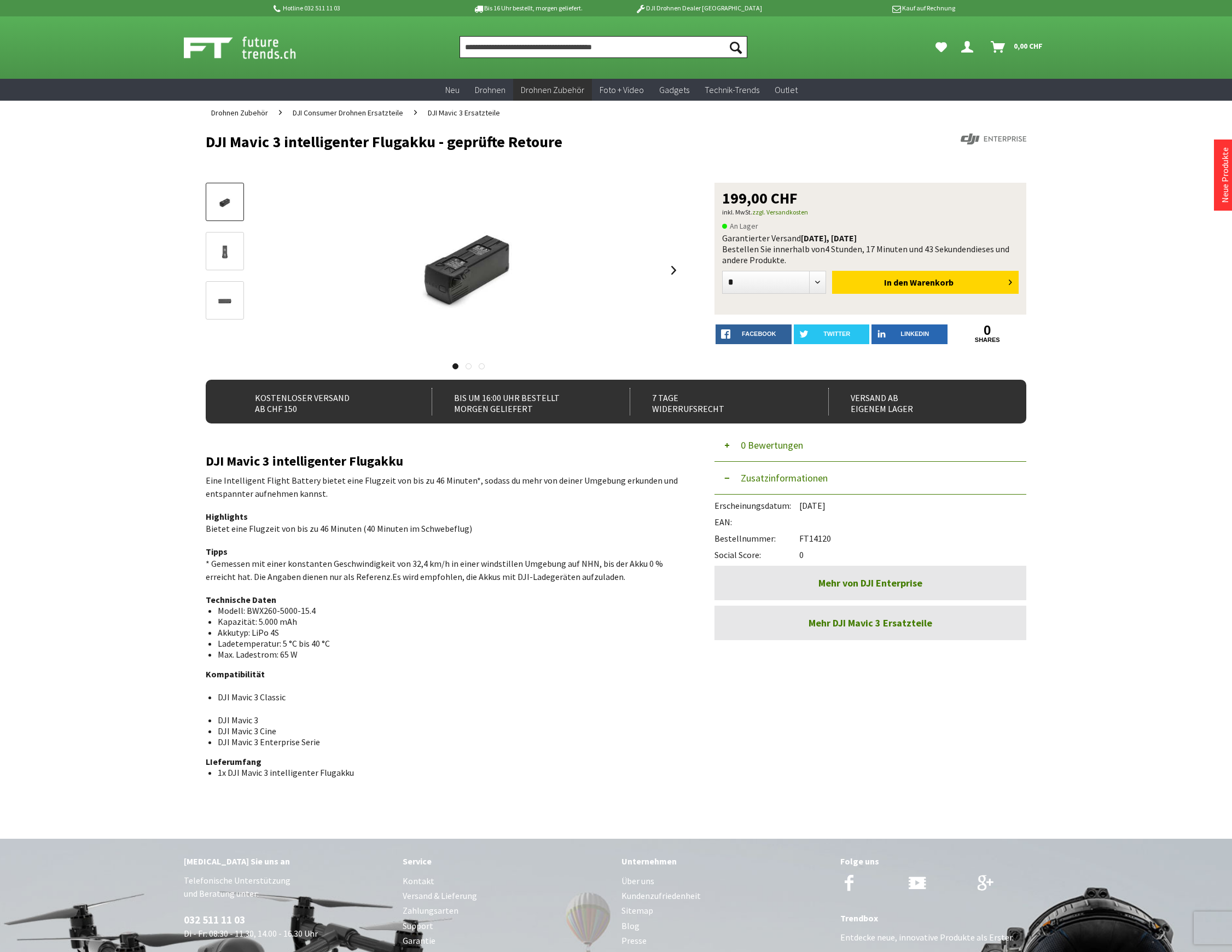
click at [564, 44] on input "Produkt, Marke, Kategorie, EAN, Artikelnummer…" at bounding box center [603, 47] width 288 height 22
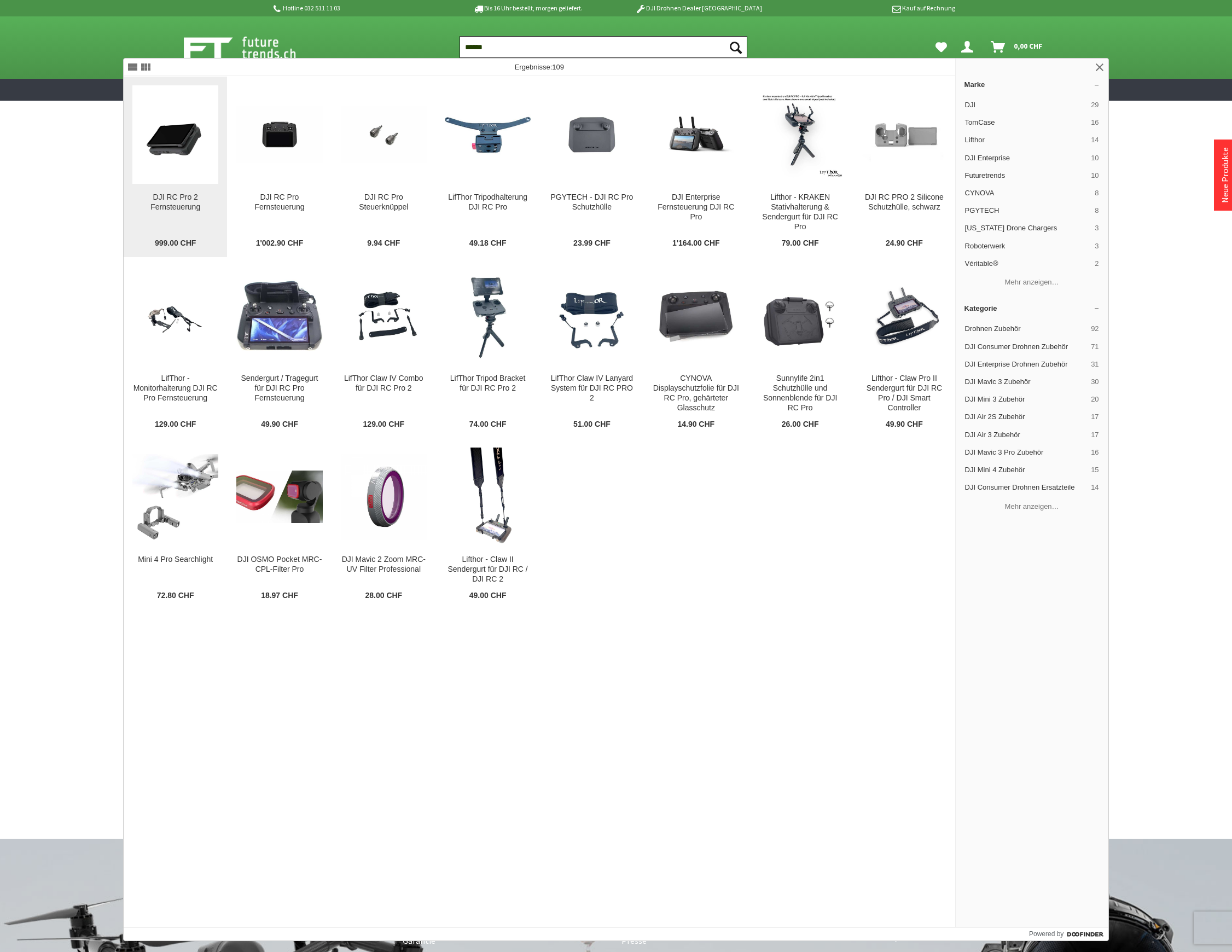
type input "******"
click at [175, 224] on div "DJI RC Pro 2 Fernsteuerung DJI RC Pro 2 Die DJI RC Pro 2 ist eine professionell…" at bounding box center [175, 220] width 86 height 56
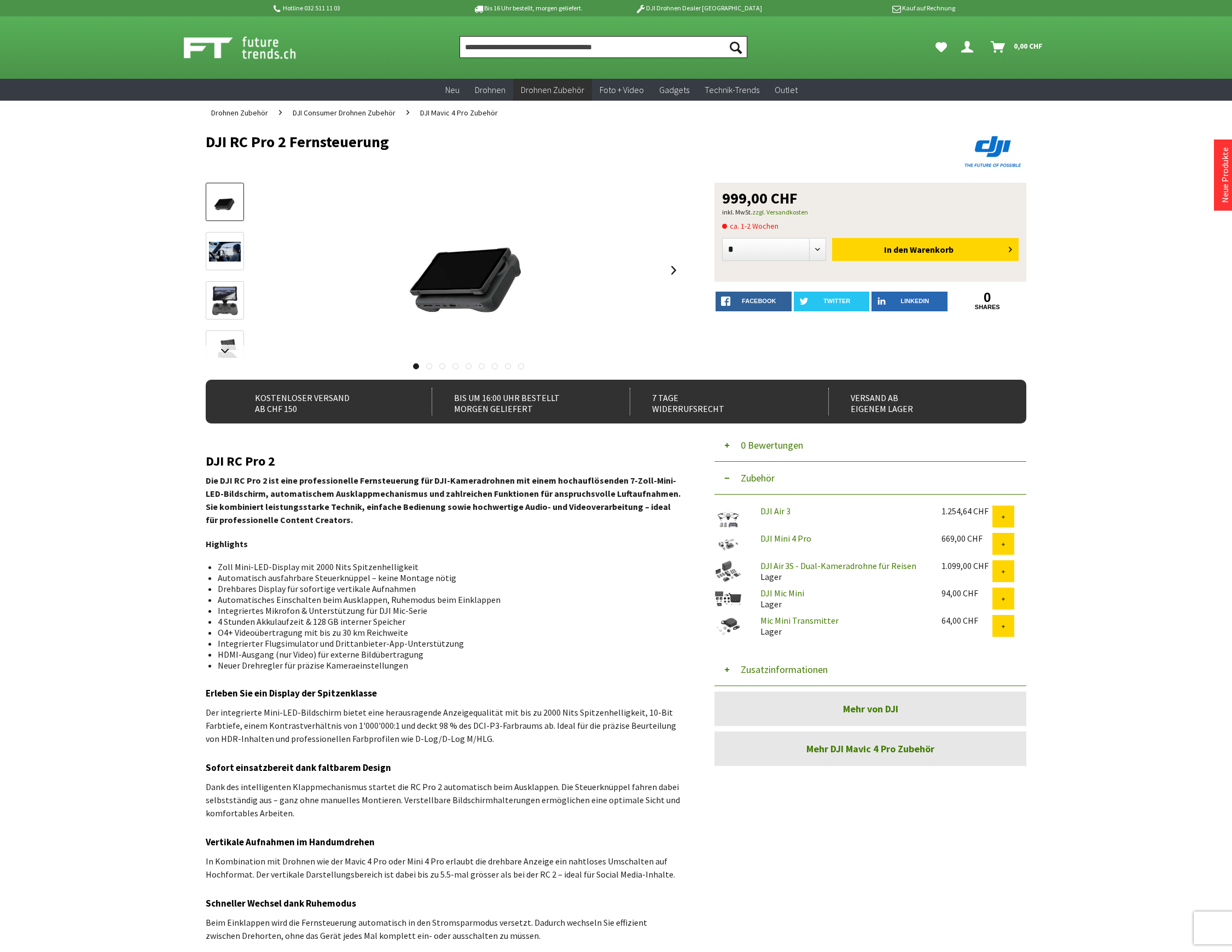
click at [505, 42] on input "Produkt, Marke, Kategorie, EAN, Artikelnummer…" at bounding box center [603, 47] width 288 height 22
type input "*"
click at [511, 47] on input "*" at bounding box center [603, 47] width 288 height 22
paste input "*****"
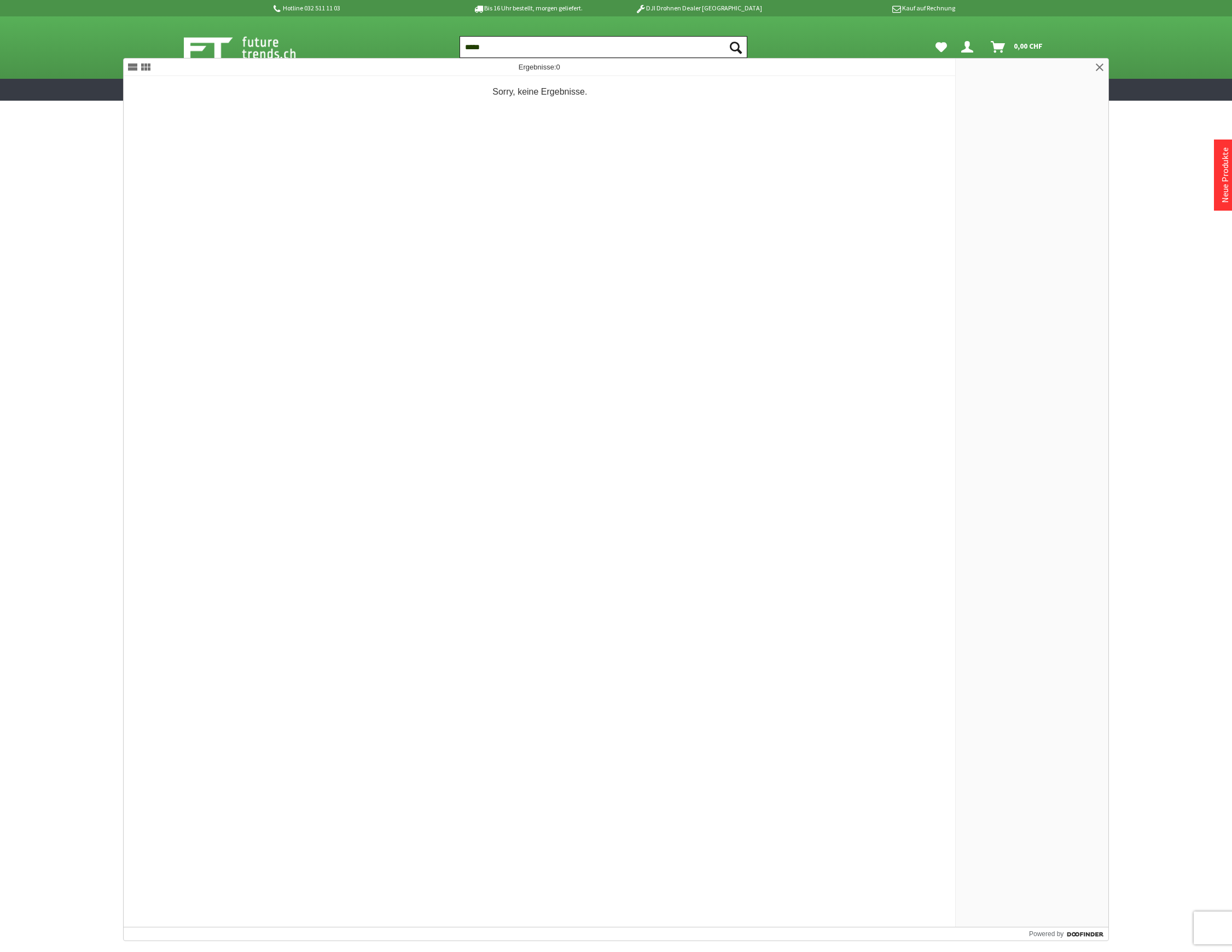
drag, startPoint x: 505, startPoint y: 51, endPoint x: 424, endPoint y: 40, distance: 81.7
click at [424, 40] on div "Suchen ***** Suchen Hi, Serdar Dein Konto Menü schließen Nicht Serdar? 0" at bounding box center [616, 48] width 875 height 62
paste input "**"
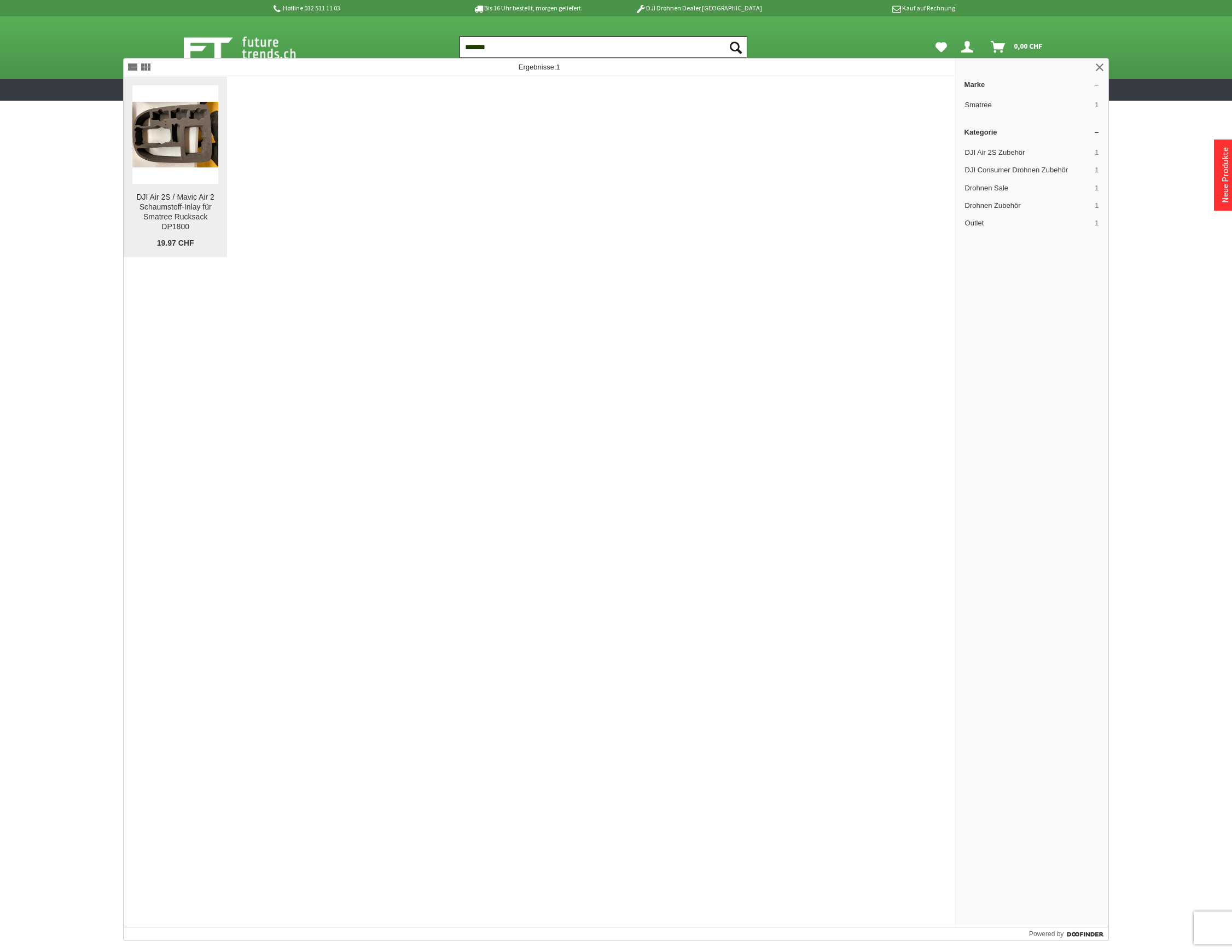
type input "*******"
click at [197, 140] on img at bounding box center [175, 134] width 86 height 65
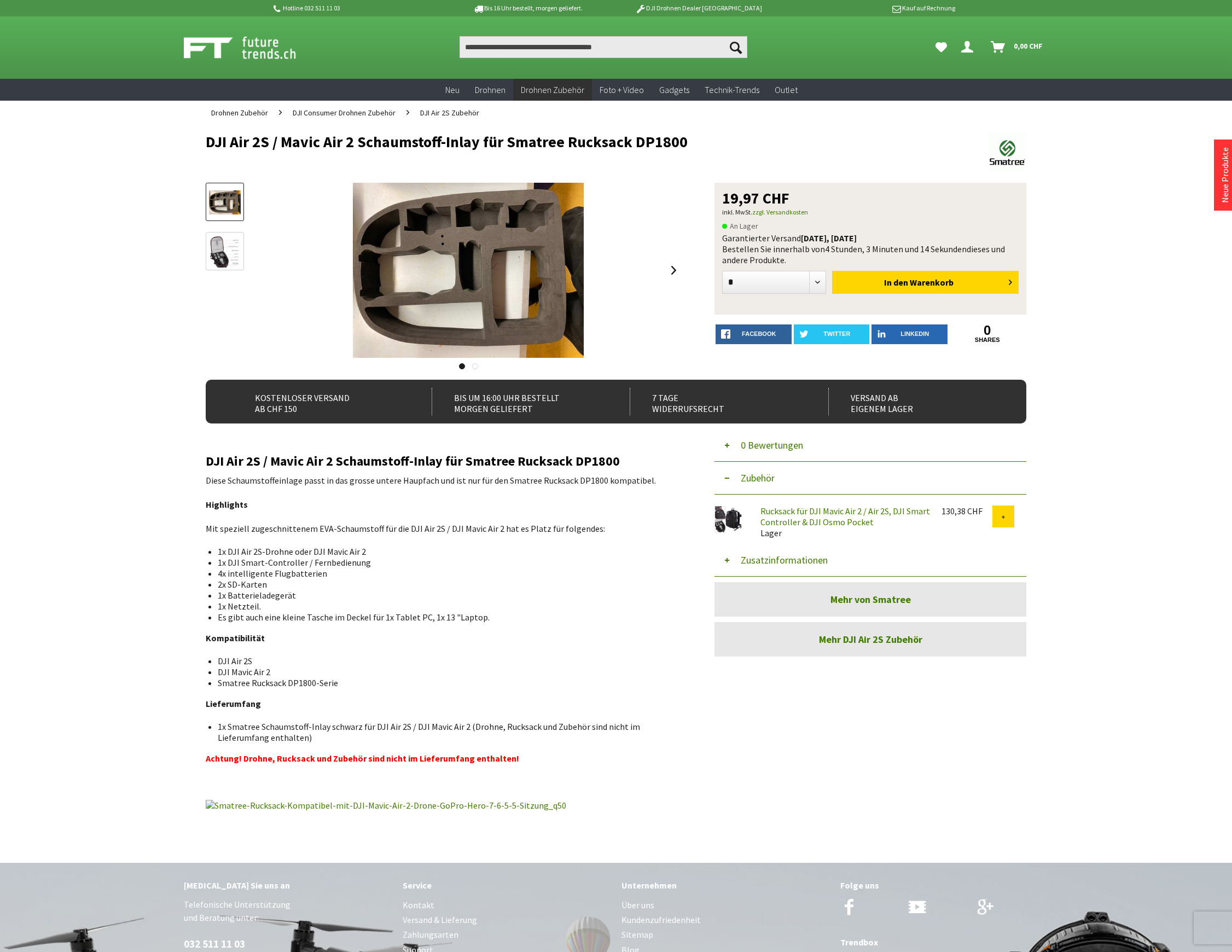
click at [858, 525] on link "Rucksack für DJI Mavic Air 2 / Air 2S, DJI Smart Controller & DJI Osmo Pocket" at bounding box center [845, 516] width 170 height 22
drag, startPoint x: 701, startPoint y: 134, endPoint x: 198, endPoint y: 130, distance: 503.0
click at [198, 130] on div "Menü schließen Kategorien Neu Drohnen Drohnen Zubehör DJI Enterprise Drohnen Zu…" at bounding box center [616, 481] width 875 height 714
copy h1 "DJI Air 2S / Mavic Air 2 Schaumstoff-Inlay für Smatree Rucksack DP1800"
click at [498, 46] on input "Produkt, Marke, Kategorie, EAN, Artikelnummer…" at bounding box center [603, 47] width 288 height 22
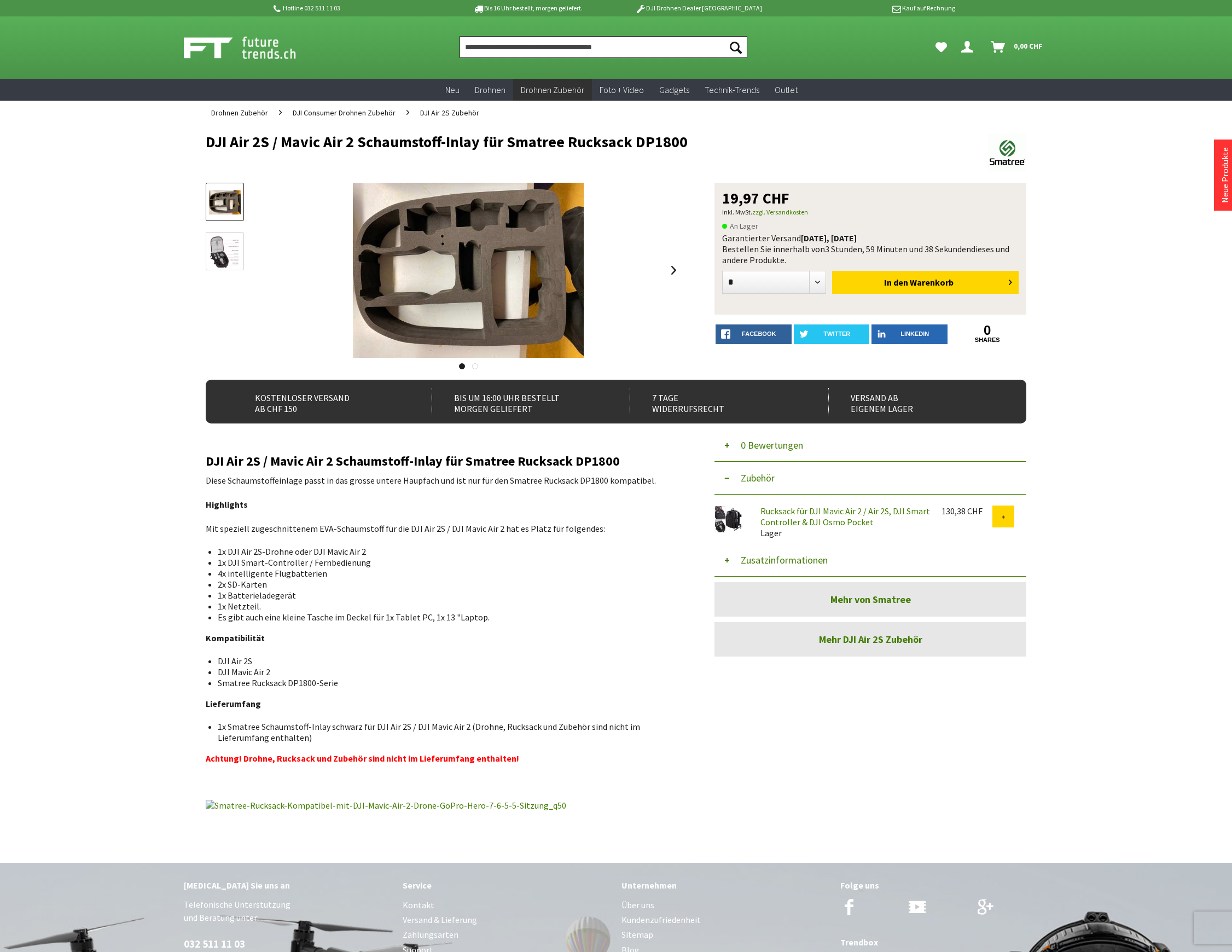
paste input "*******"
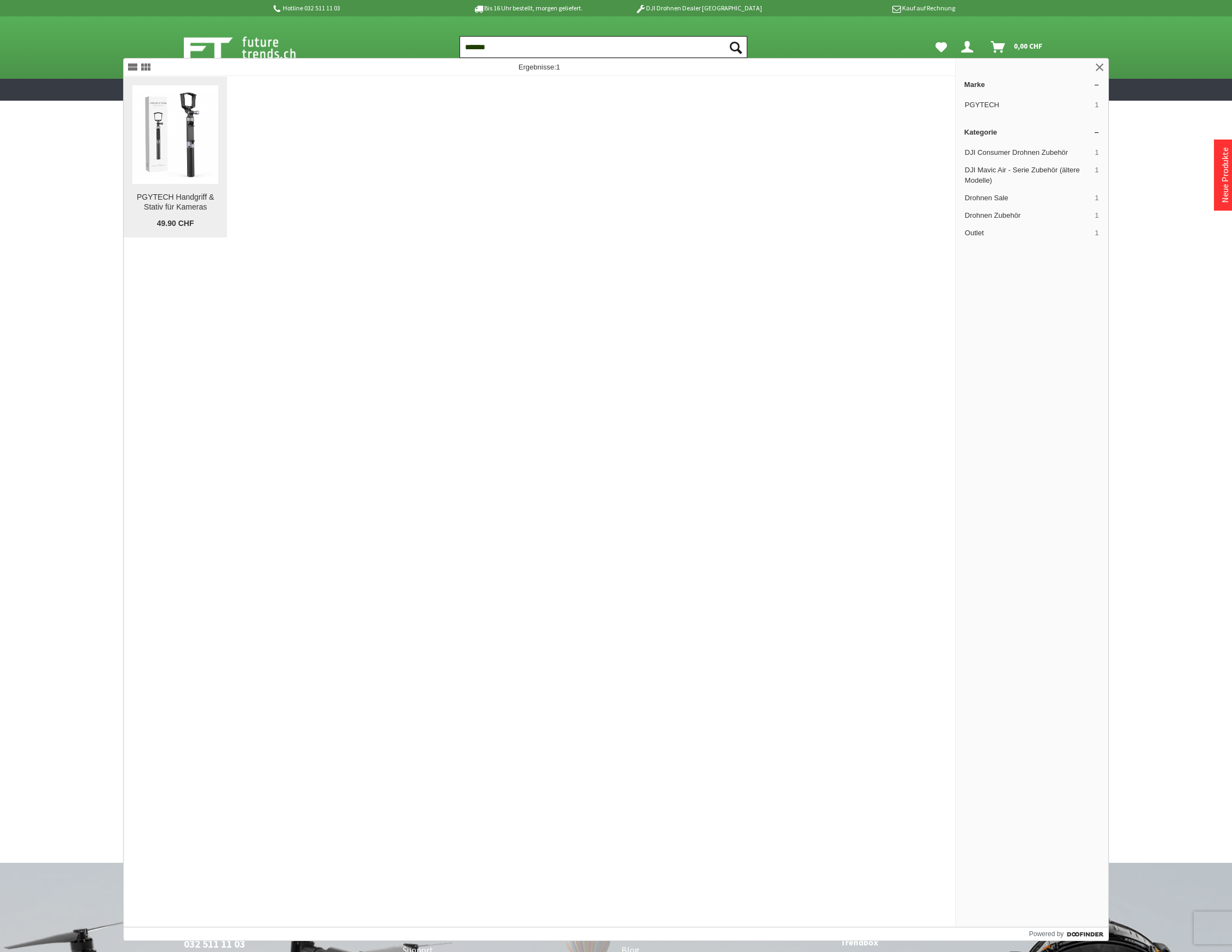
type input "*******"
click at [167, 178] on figure at bounding box center [175, 134] width 86 height 98
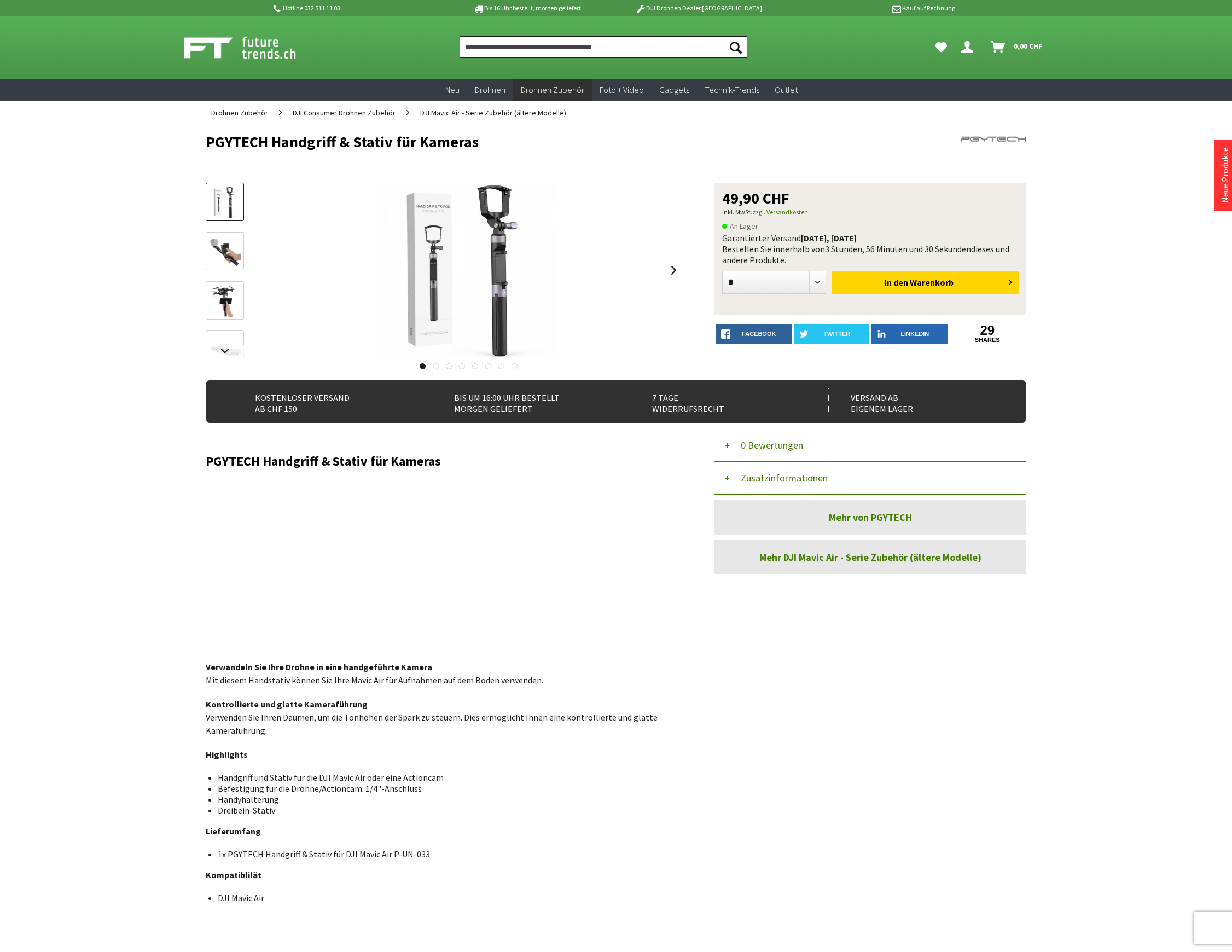
click at [530, 44] on input "Produkt, Marke, Kategorie, EAN, Artikelnummer…" at bounding box center [603, 47] width 288 height 22
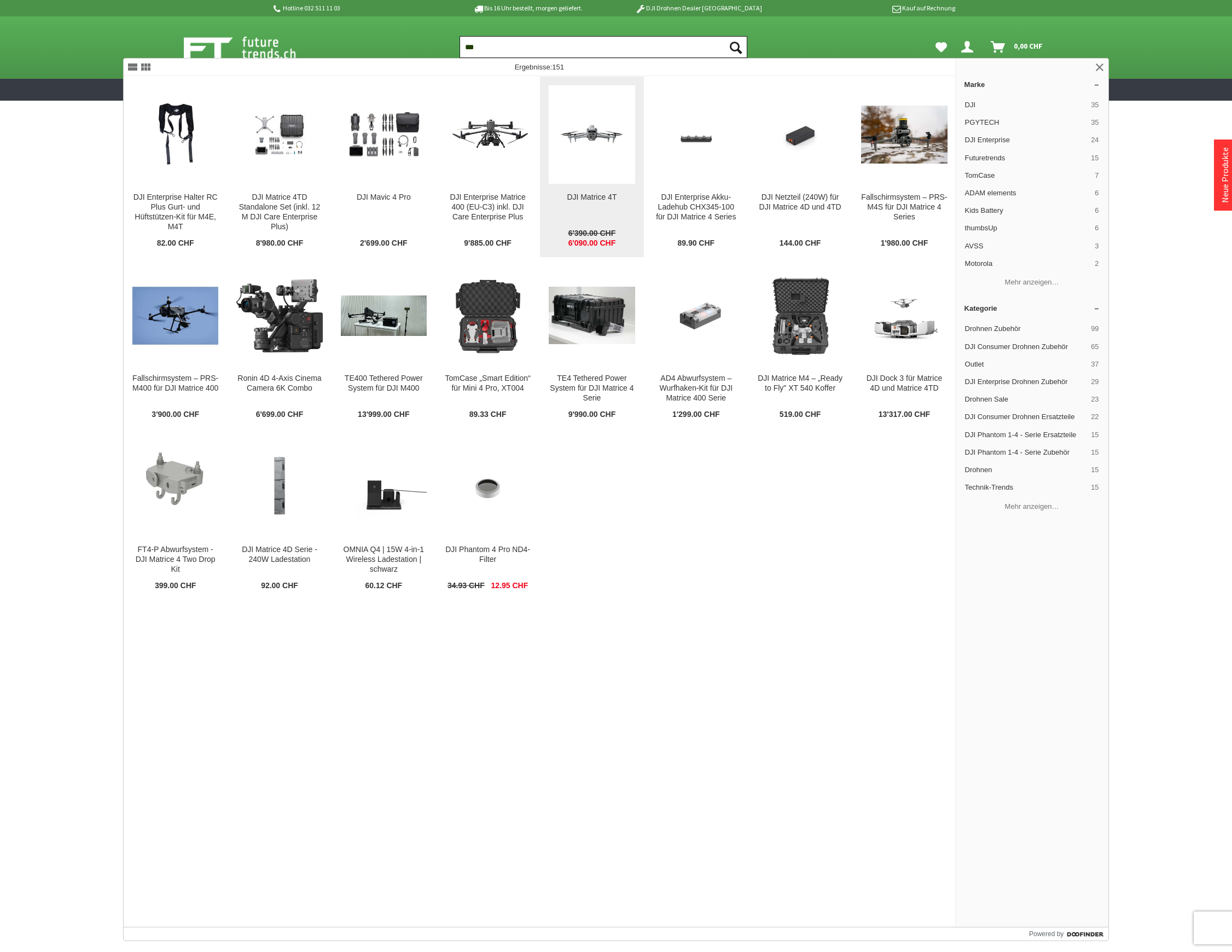
type input "***"
click at [609, 174] on figure at bounding box center [592, 134] width 86 height 98
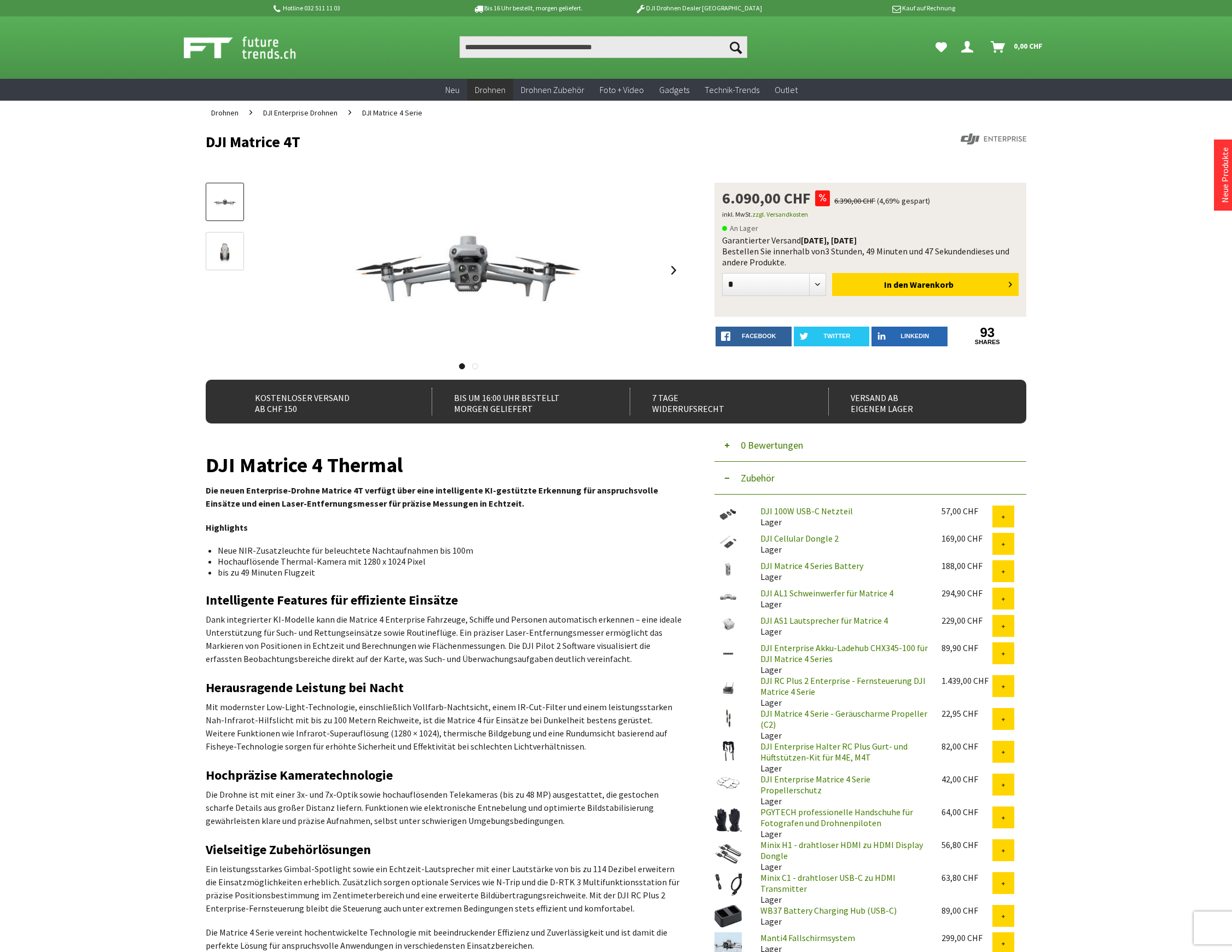
drag, startPoint x: 323, startPoint y: 139, endPoint x: 206, endPoint y: 148, distance: 117.3
click at [206, 148] on h1 "DJI Matrice 4T" at bounding box center [533, 142] width 656 height 17
copy h1 "DJI Matrice 4T"
click at [495, 46] on input "Produkt, Marke, Kategorie, EAN, Artikelnummer…" at bounding box center [603, 47] width 288 height 22
paste input "**********"
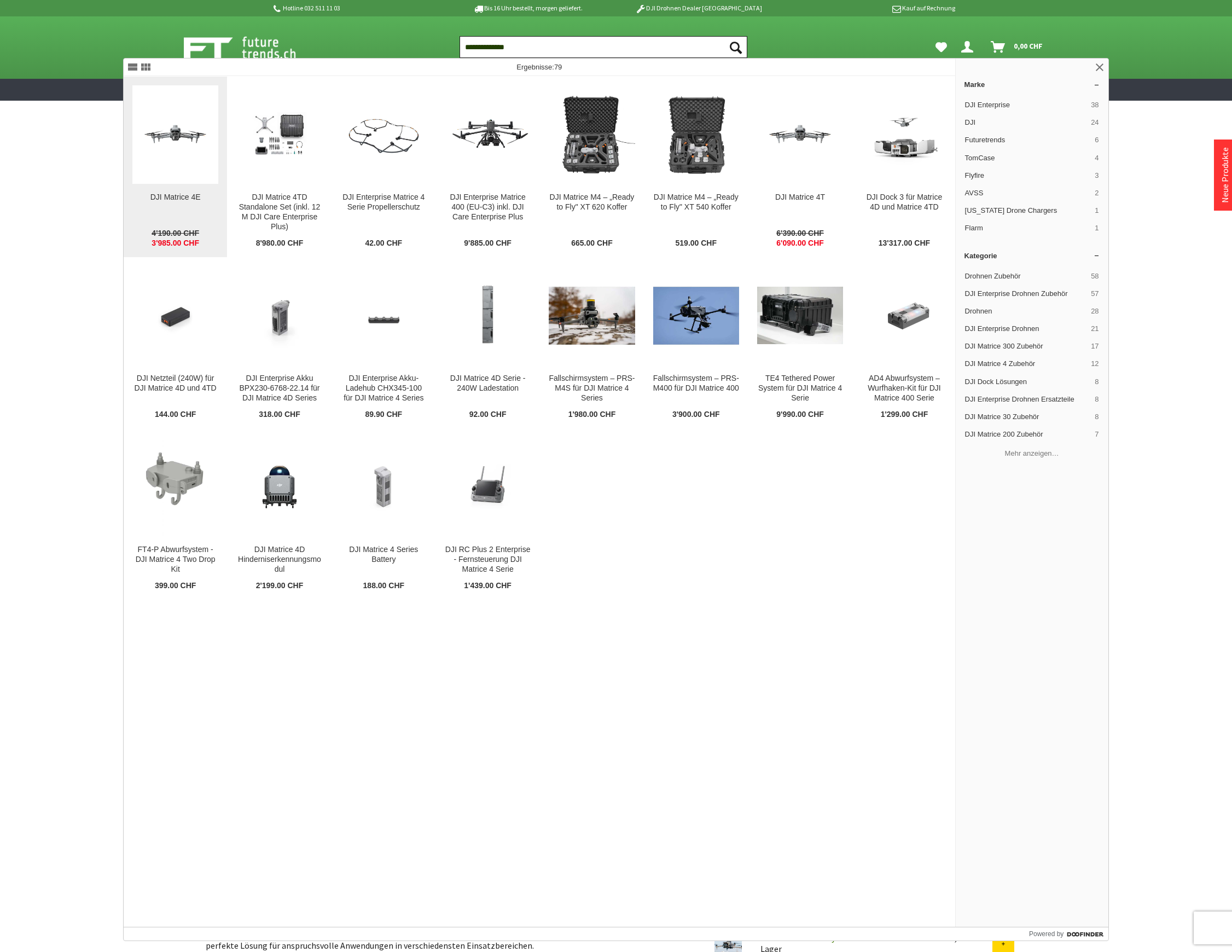
type input "**********"
click at [196, 178] on figure at bounding box center [175, 134] width 86 height 98
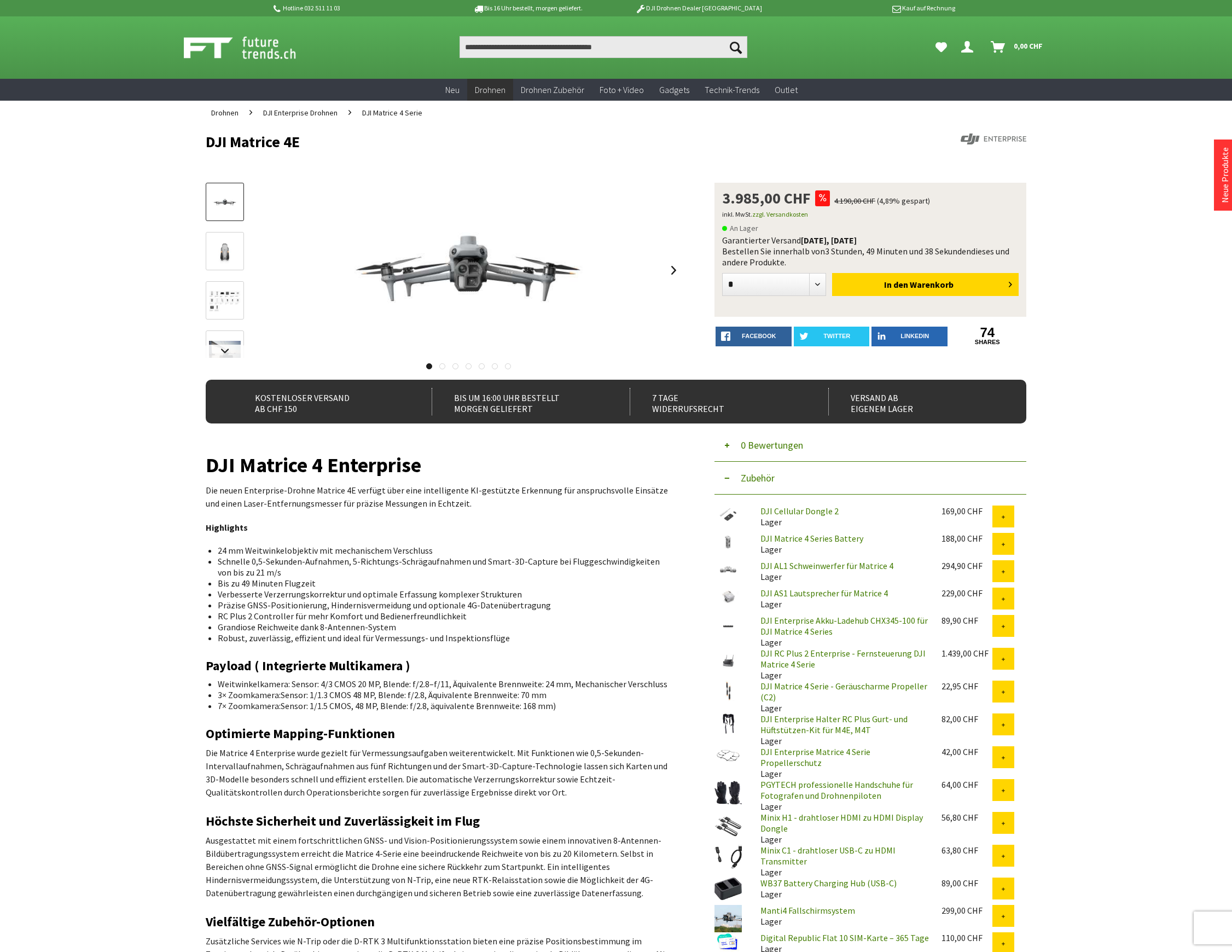
scroll to position [510, 0]
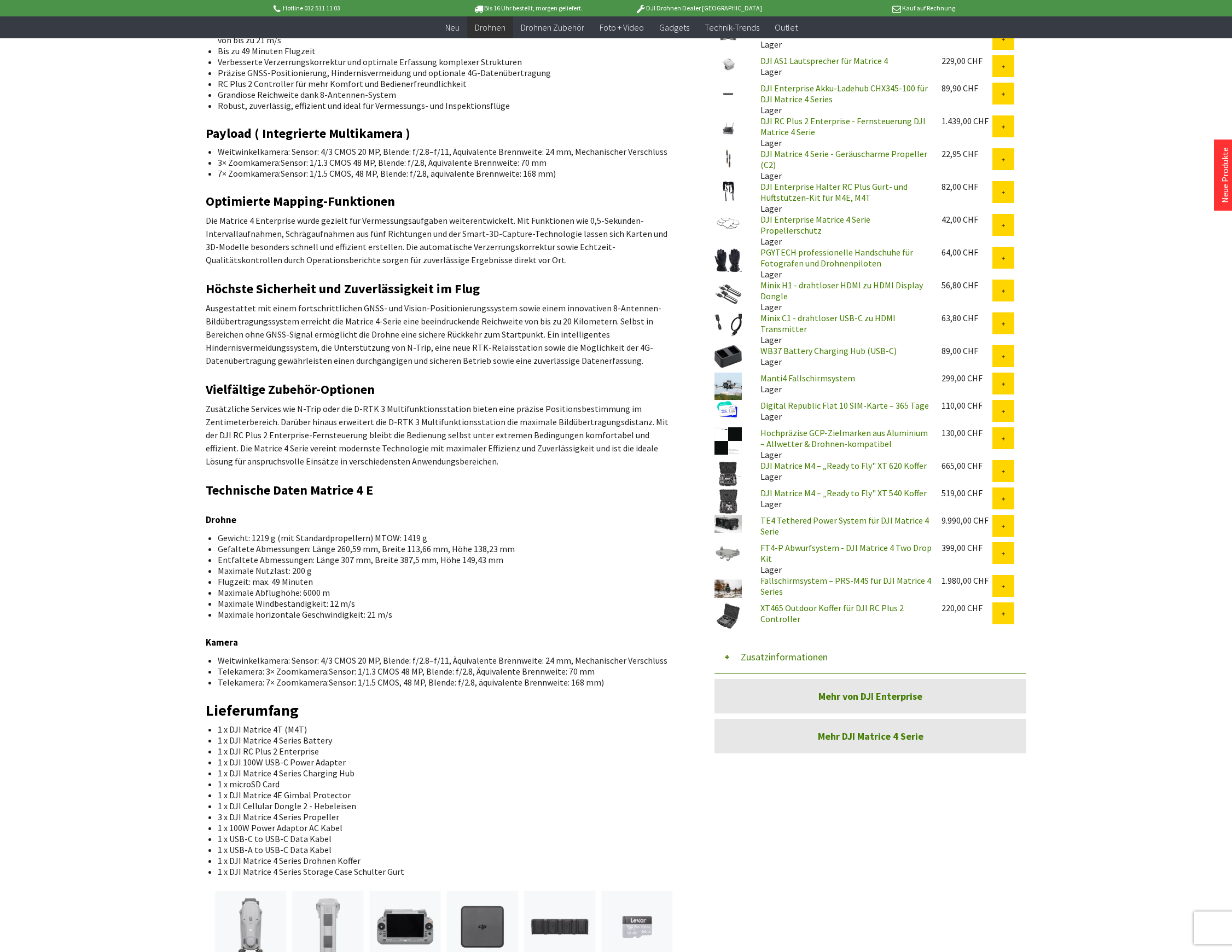
click at [778, 653] on button "Zusatzinformationen" at bounding box center [870, 657] width 312 height 33
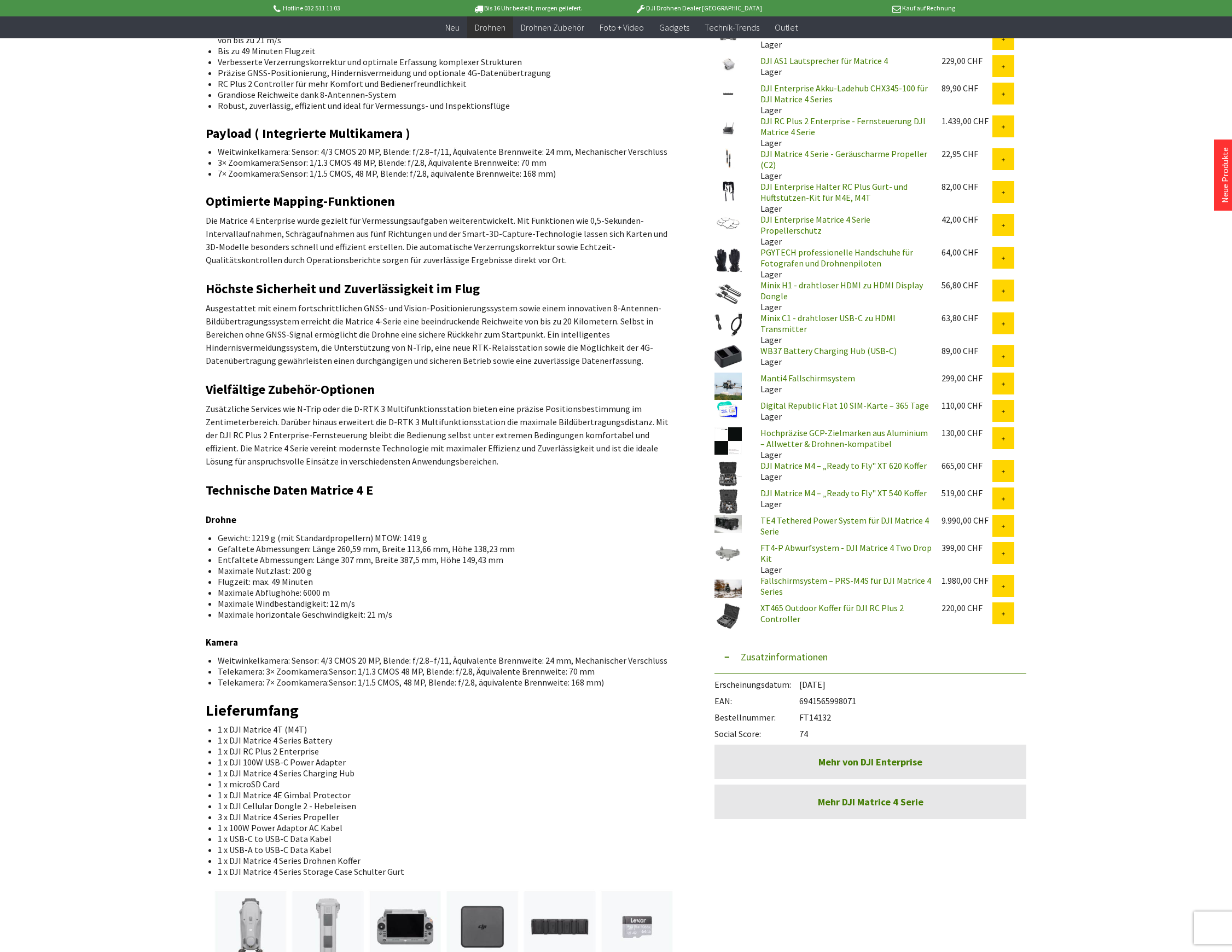
drag, startPoint x: 836, startPoint y: 712, endPoint x: 801, endPoint y: 714, distance: 35.1
click at [801, 714] on div "Bestellnummer: FT14132" at bounding box center [870, 715] width 312 height 17
copy div "FT14132"
